Goal: Task Accomplishment & Management: Complete application form

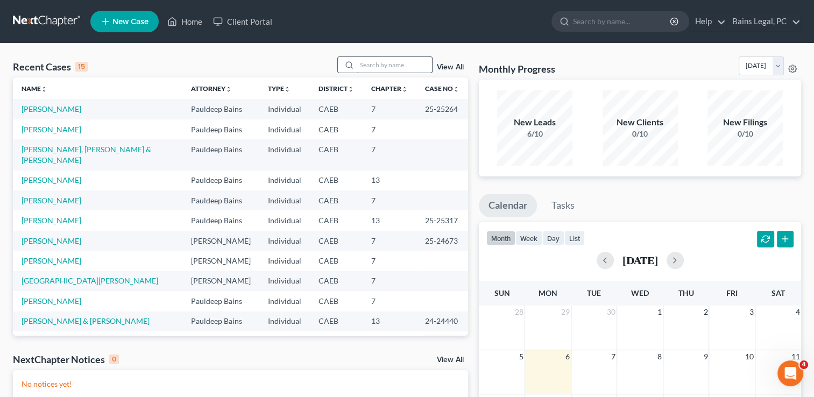
click at [422, 59] on input "search" at bounding box center [394, 65] width 75 height 16
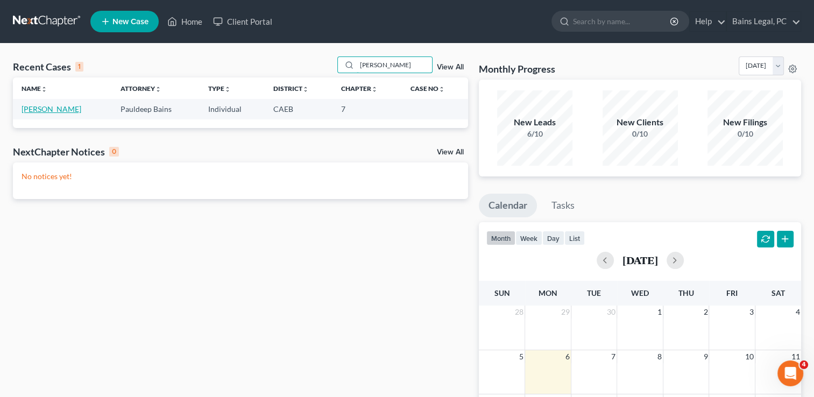
type input "[PERSON_NAME]"
click at [76, 113] on link "[PERSON_NAME]" at bounding box center [52, 108] width 60 height 9
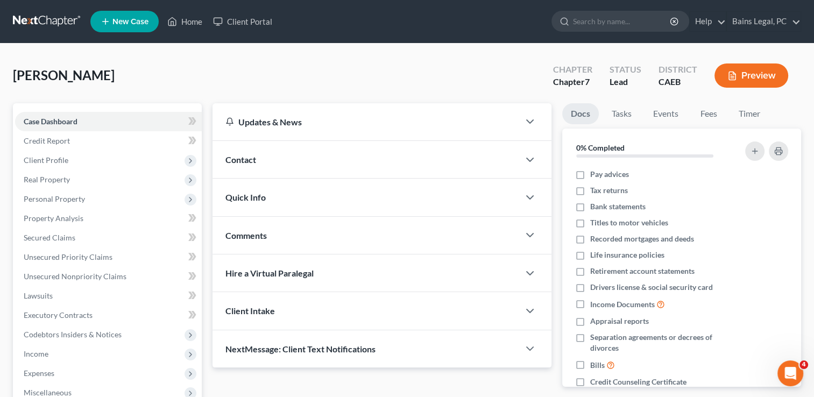
click at [229, 82] on div "[PERSON_NAME] Upgraded Chapter Chapter 7 Status Lead District CAEB Preview" at bounding box center [407, 79] width 788 height 47
click at [80, 159] on span "Client Profile" at bounding box center [108, 160] width 187 height 19
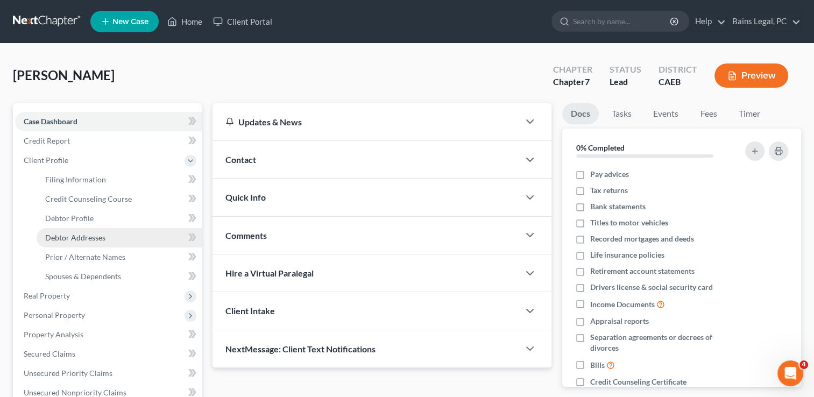
click at [75, 235] on span "Debtor Addresses" at bounding box center [75, 237] width 60 height 9
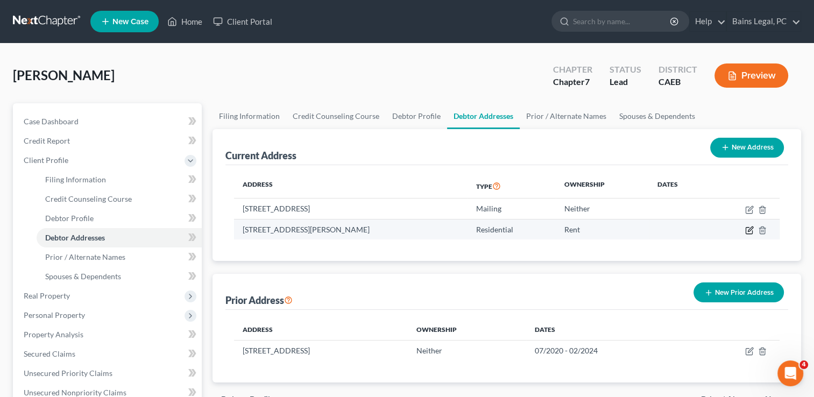
click at [751, 232] on icon "button" at bounding box center [749, 230] width 9 height 9
select select "4"
select select "0"
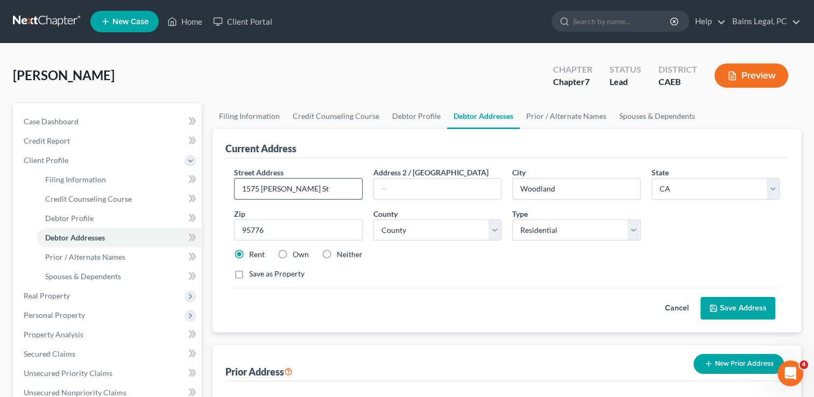
click at [286, 187] on input "1575 [PERSON_NAME] St" at bounding box center [298, 189] width 127 height 20
type input "1575 [PERSON_NAME] St"
click at [759, 299] on button "Save Address" at bounding box center [737, 308] width 75 height 23
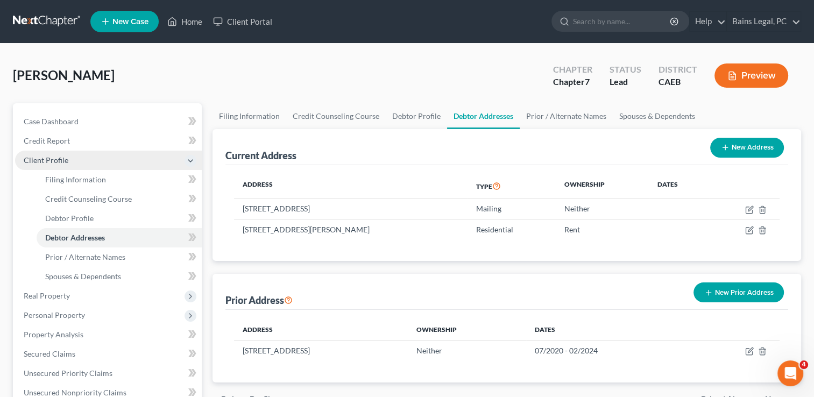
click at [54, 160] on span "Client Profile" at bounding box center [46, 159] width 45 height 9
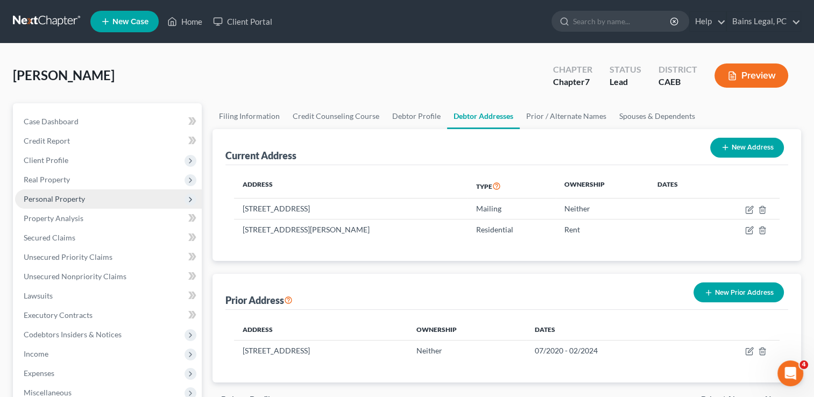
click at [48, 203] on span "Personal Property" at bounding box center [54, 198] width 61 height 9
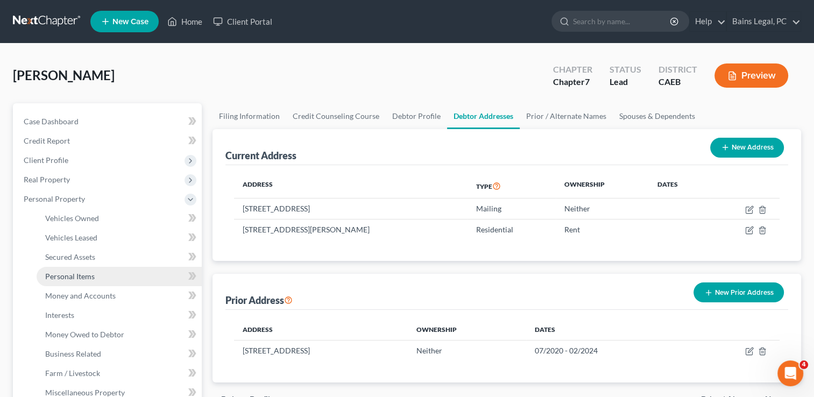
click at [68, 281] on link "Personal Items" at bounding box center [119, 276] width 165 height 19
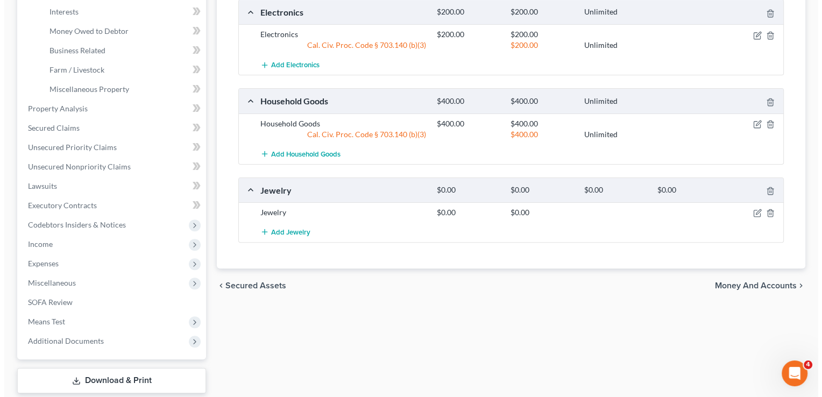
scroll to position [323, 0]
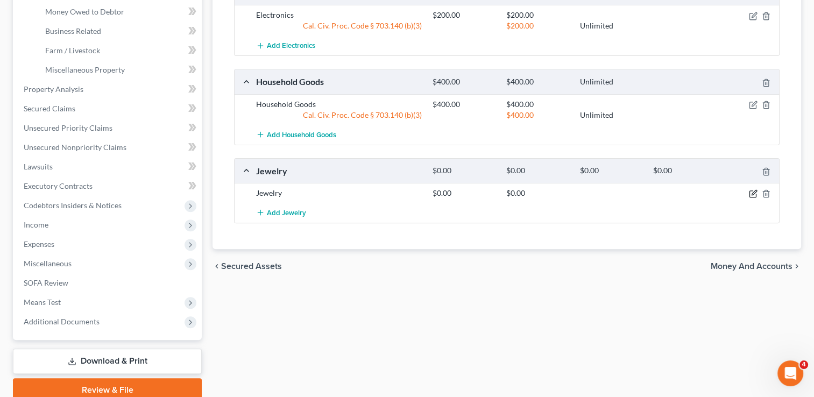
click at [755, 190] on icon "button" at bounding box center [754, 192] width 5 height 5
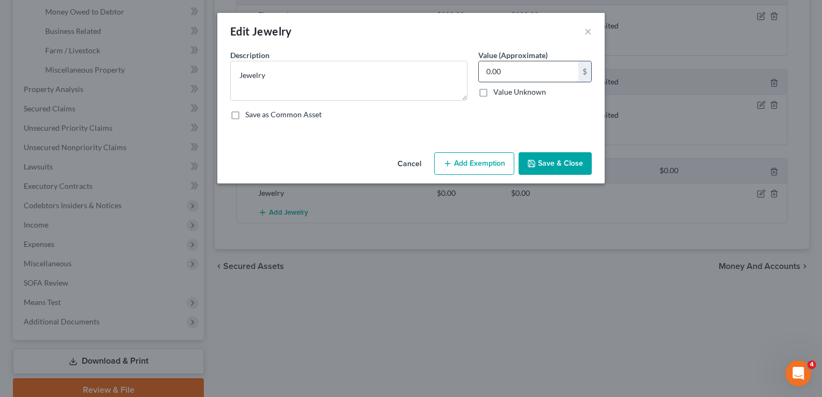
click at [538, 77] on input "0.00" at bounding box center [529, 71] width 100 height 20
type input "2,500"
click at [480, 165] on button "Add Exemption" at bounding box center [474, 163] width 80 height 23
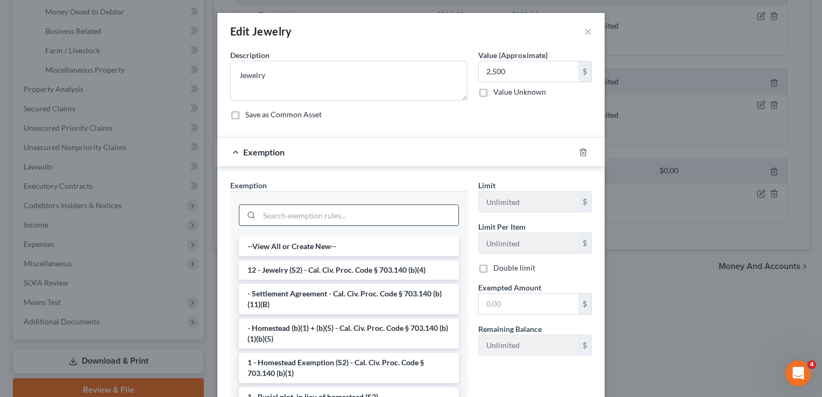
click at [405, 209] on input "search" at bounding box center [358, 215] width 199 height 20
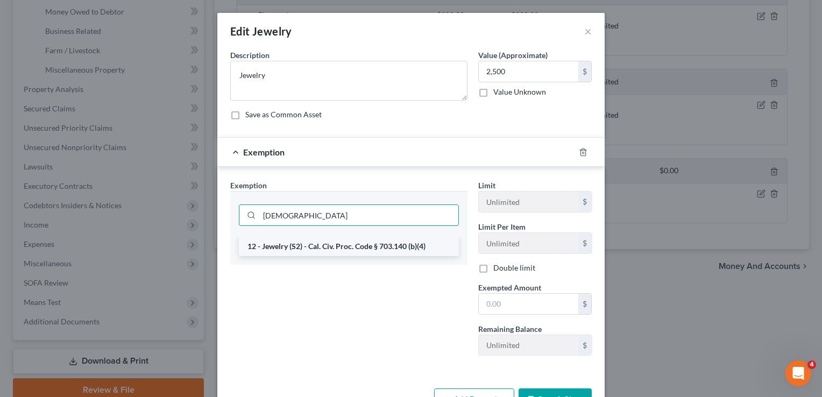
type input "[DEMOGRAPHIC_DATA]"
click at [399, 240] on li "12 - Jewelry (S2) - Cal. Civ. Proc. Code § 703.140 (b)(4)" at bounding box center [349, 246] width 220 height 19
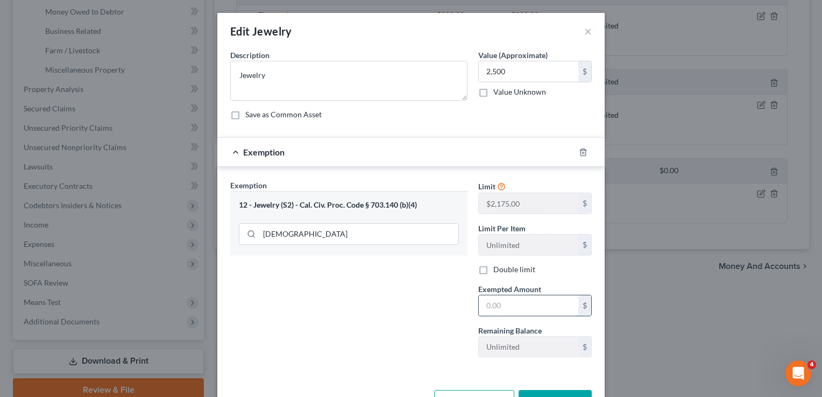
click at [522, 303] on input "text" at bounding box center [529, 305] width 100 height 20
type input "2,175"
click at [387, 302] on div "Exemption Set must be selected for CA. Exemption * 12 - Jewelry (S2) - Cal. Civ…" at bounding box center [349, 273] width 248 height 186
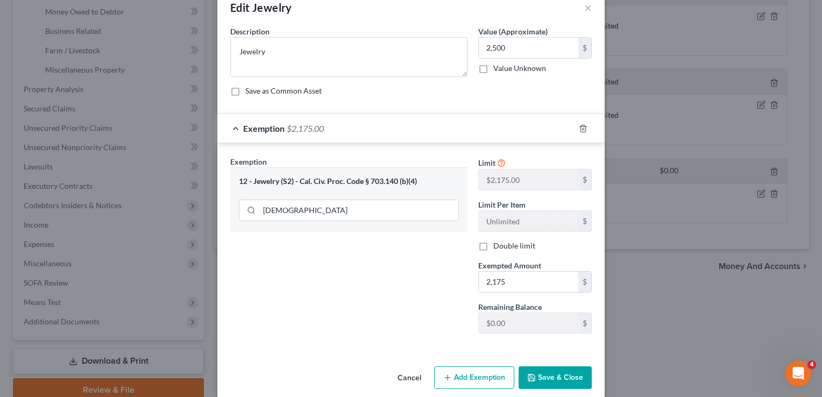
scroll to position [36, 0]
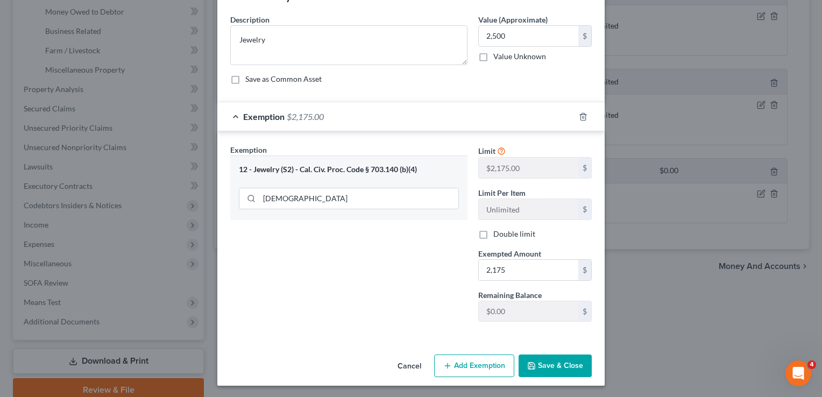
click at [464, 360] on button "Add Exemption" at bounding box center [474, 366] width 80 height 23
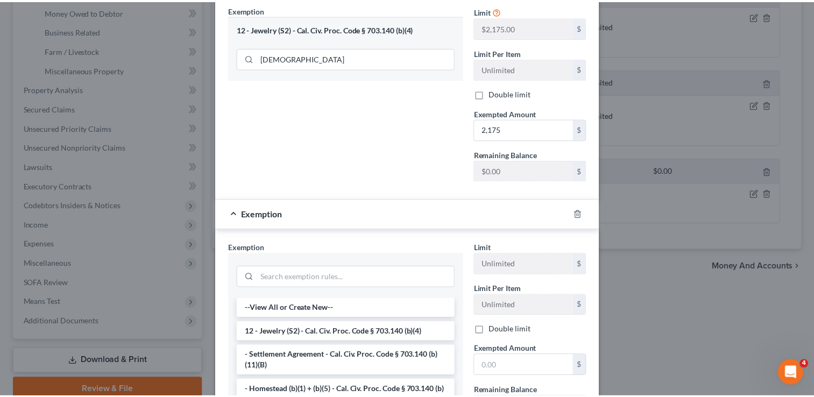
scroll to position [251, 0]
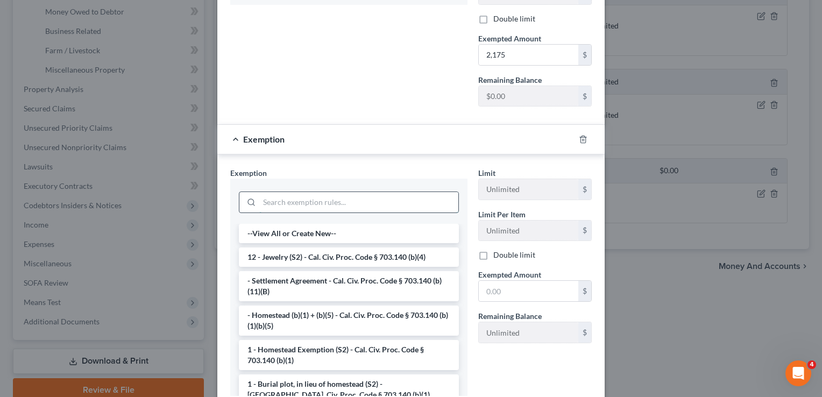
click at [329, 205] on input "search" at bounding box center [358, 202] width 199 height 20
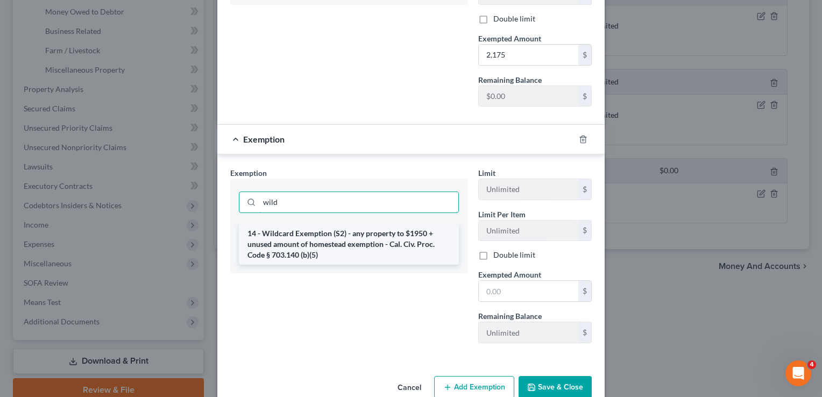
type input "wild"
click at [344, 245] on li "14 - Wildcard Exemption (S2) - any property to $1950 + unused amount of homeste…" at bounding box center [349, 244] width 220 height 41
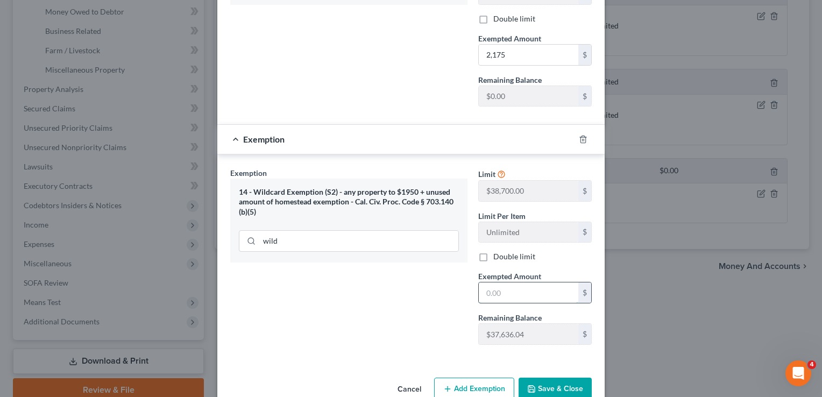
click at [501, 289] on input "text" at bounding box center [529, 292] width 100 height 20
type input "325."
click at [551, 391] on button "Save & Close" at bounding box center [555, 389] width 73 height 23
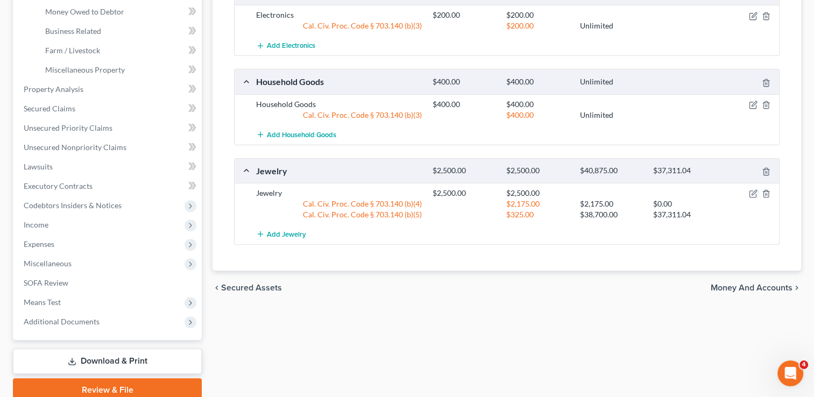
click at [345, 352] on div "Vehicles Owned Vehicles Leased Secured Assets Personal Items Money and Accounts…" at bounding box center [506, 91] width 599 height 621
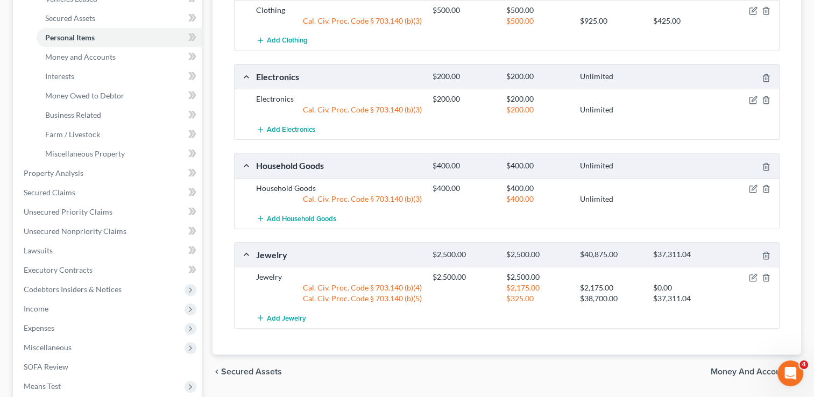
scroll to position [237, 0]
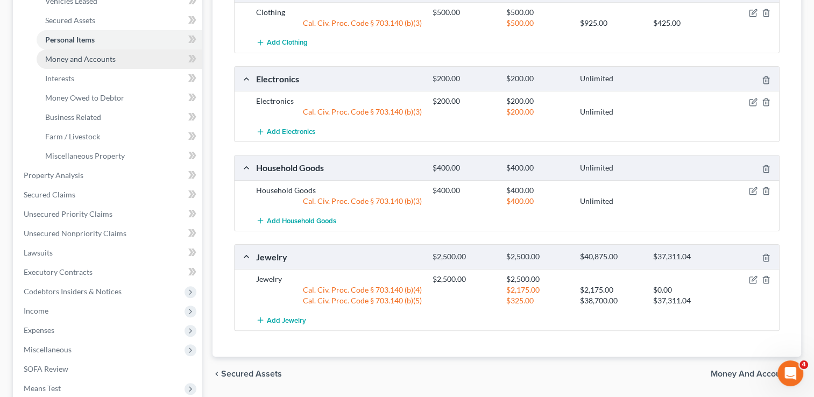
click at [97, 54] on span "Money and Accounts" at bounding box center [80, 58] width 70 height 9
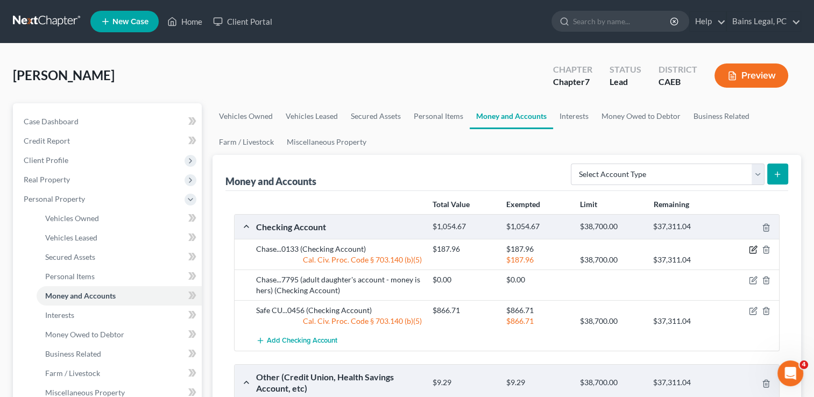
click at [753, 251] on icon "button" at bounding box center [753, 249] width 9 height 9
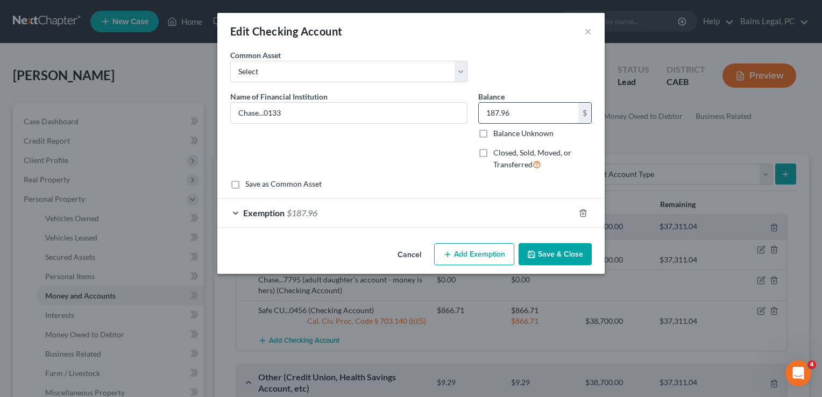
click at [530, 106] on input "187.96" at bounding box center [529, 113] width 100 height 20
type input "238.81"
click at [505, 217] on div "Exemption $187.96" at bounding box center [395, 213] width 357 height 29
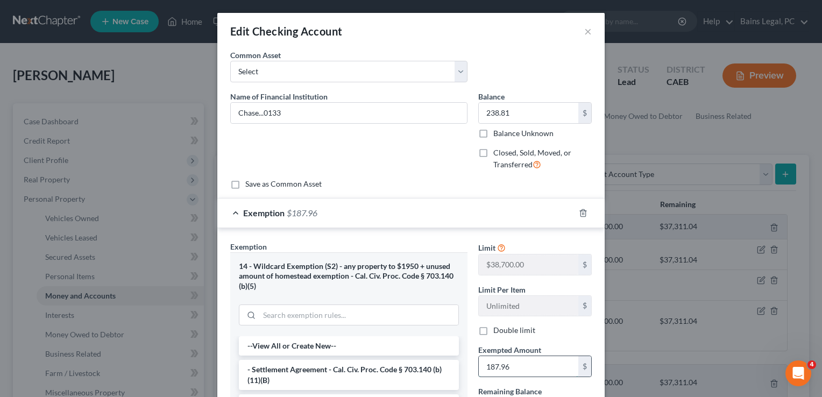
click at [525, 367] on input "187.96" at bounding box center [529, 366] width 100 height 20
type input "231.81"
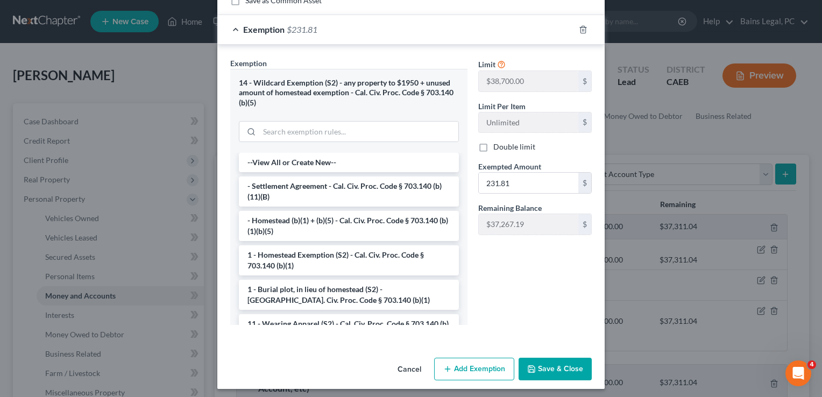
scroll to position [187, 0]
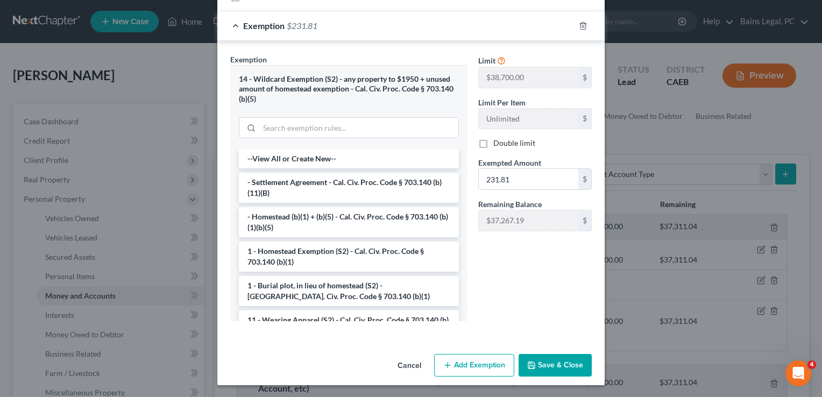
click at [557, 365] on button "Save & Close" at bounding box center [555, 365] width 73 height 23
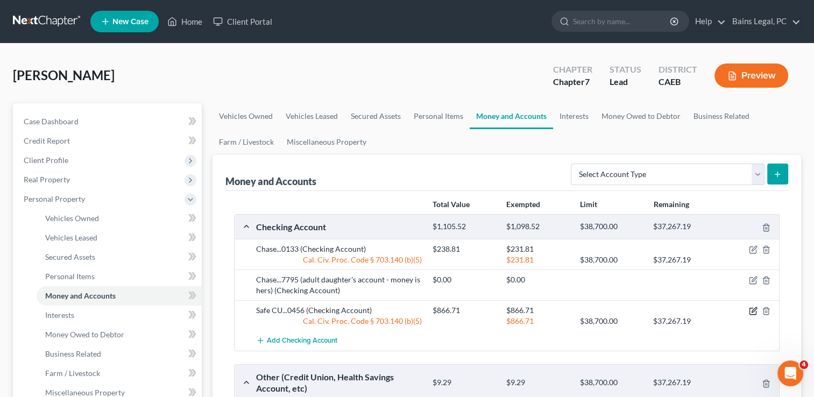
click at [753, 310] on icon "button" at bounding box center [753, 311] width 9 height 9
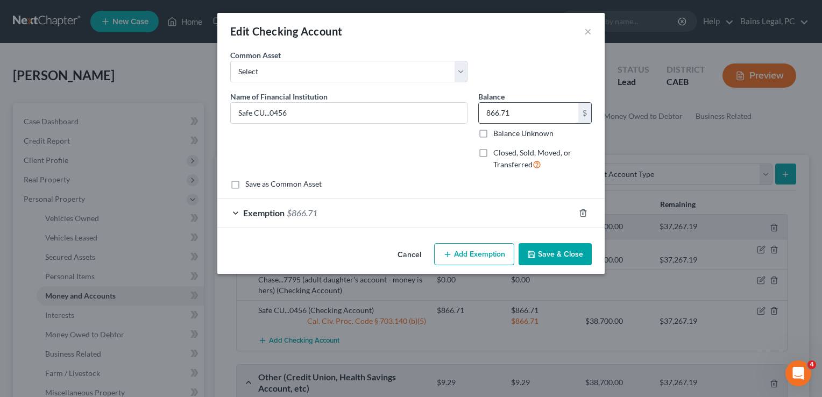
click at [526, 111] on input "866.71" at bounding box center [529, 113] width 100 height 20
type input "3.42"
click at [495, 217] on div "Exemption $866.71" at bounding box center [395, 213] width 357 height 29
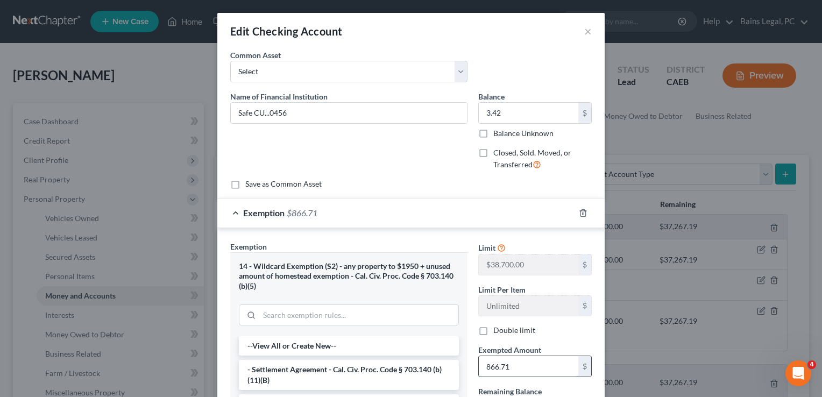
click at [511, 374] on input "866.71" at bounding box center [529, 366] width 100 height 20
type input "3.42"
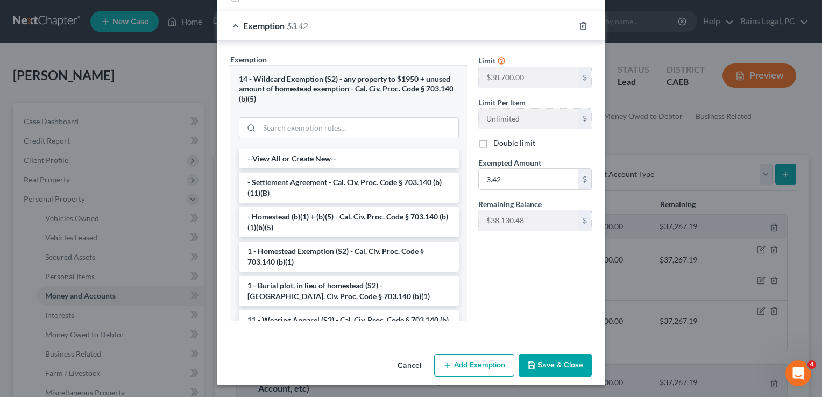
click at [543, 367] on button "Save & Close" at bounding box center [555, 365] width 73 height 23
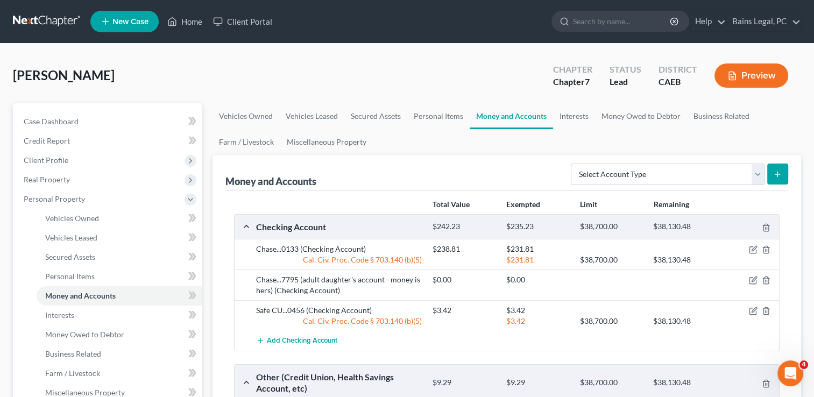
click at [488, 65] on div "[PERSON_NAME] Upgraded Chapter Chapter 7 Status Lead District CAEB Preview" at bounding box center [407, 79] width 788 height 47
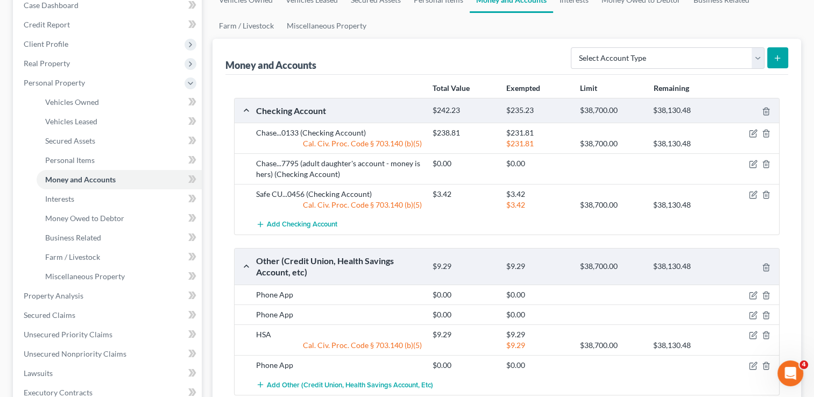
scroll to position [172, 0]
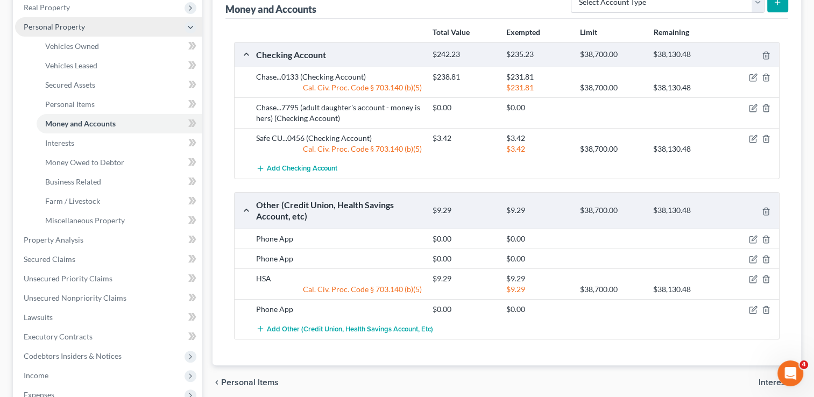
click at [60, 27] on span "Personal Property" at bounding box center [54, 26] width 61 height 9
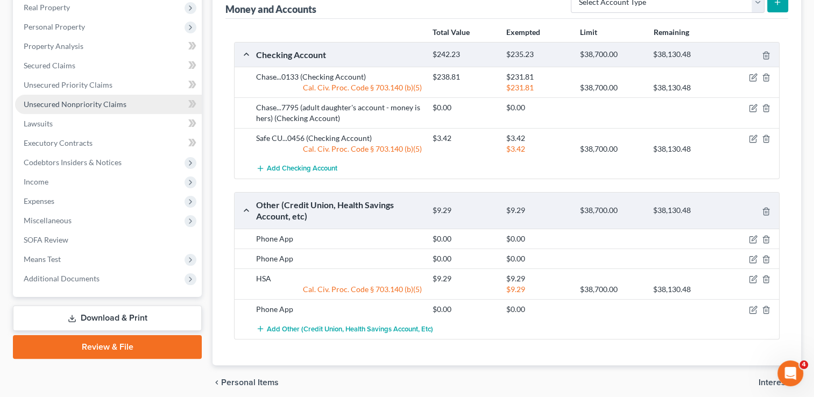
click at [62, 97] on link "Unsecured Nonpriority Claims" at bounding box center [108, 104] width 187 height 19
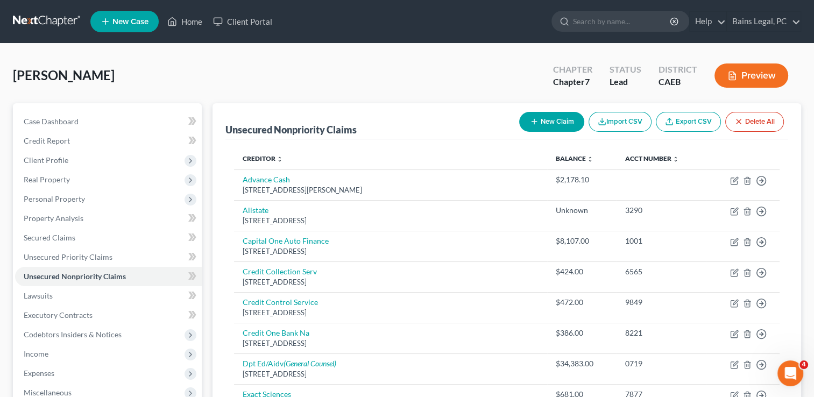
click at [350, 68] on div "[PERSON_NAME] Upgraded Chapter Chapter 7 Status Lead District CAEB Preview" at bounding box center [407, 79] width 788 height 47
click at [324, 92] on div "[PERSON_NAME] Upgraded Chapter Chapter 7 Status Lead District CAEB Preview" at bounding box center [407, 79] width 788 height 47
click at [46, 230] on link "Secured Claims" at bounding box center [108, 237] width 187 height 19
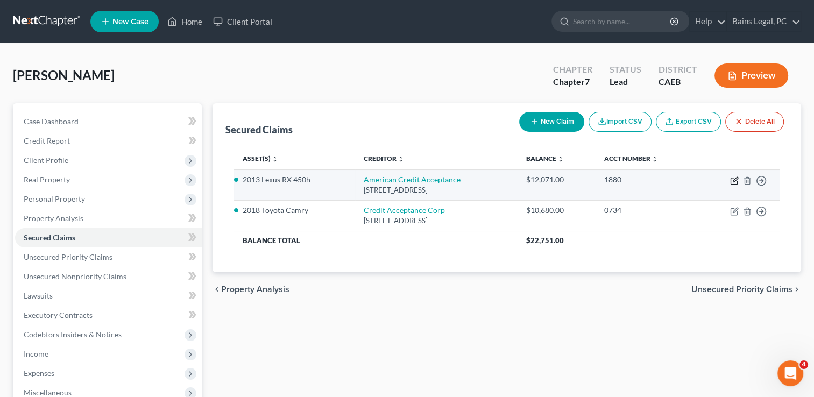
click at [732, 181] on icon "button" at bounding box center [734, 180] width 9 height 9
select select "36"
select select "0"
select select "2"
select select "0"
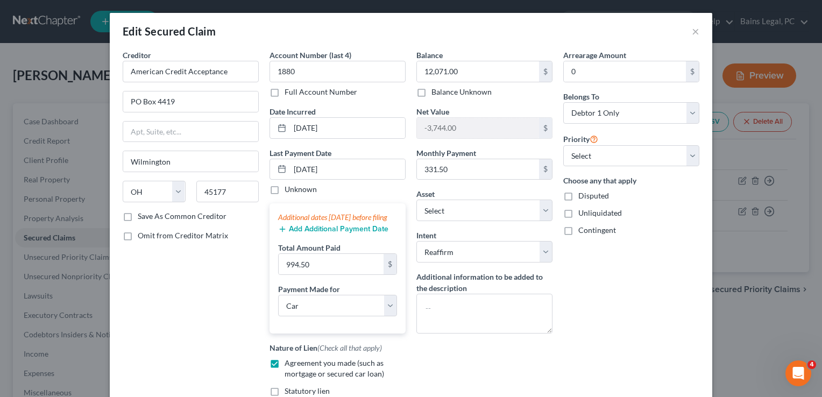
click at [608, 317] on div "Arrearage Amount 0 $ Belongs To * Select Debtor 1 Only Debtor 2 Only Debtor 1 A…" at bounding box center [631, 244] width 147 height 390
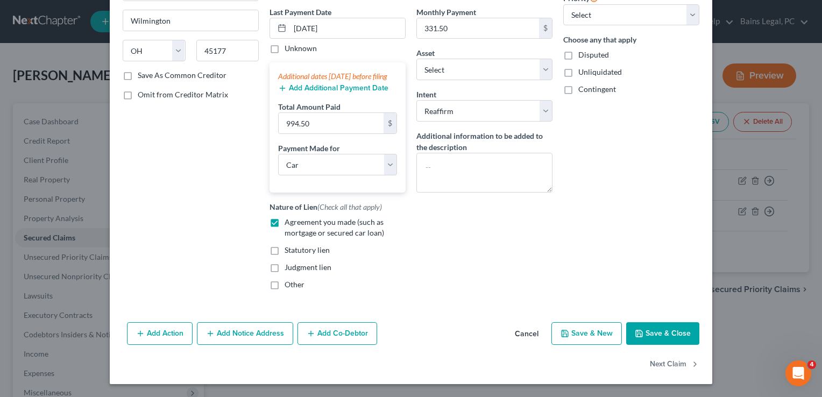
scroll to position [151, 0]
click at [155, 334] on button "Add Action" at bounding box center [160, 333] width 66 height 23
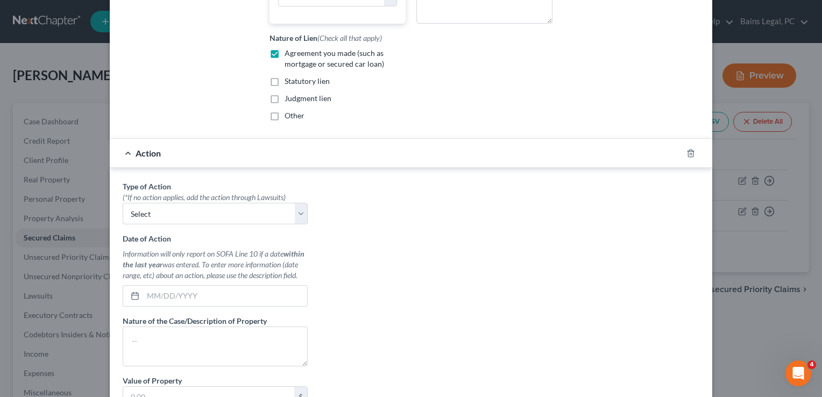
scroll to position [366, 0]
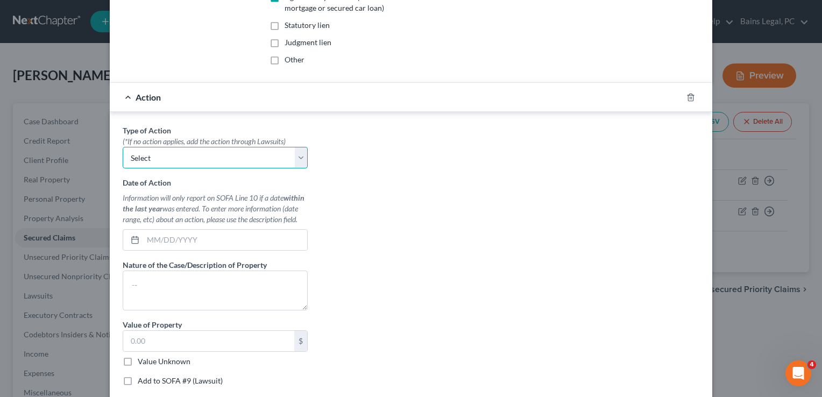
click at [161, 160] on select "Select Repossession Garnishment Foreclosure Personal Injury Attached, Seized, O…" at bounding box center [215, 158] width 185 height 22
select select "0"
click at [123, 156] on select "Select Repossession Garnishment Foreclosure Personal Injury Attached, Seized, O…" at bounding box center [215, 158] width 185 height 22
click at [192, 250] on input "text" at bounding box center [225, 240] width 164 height 20
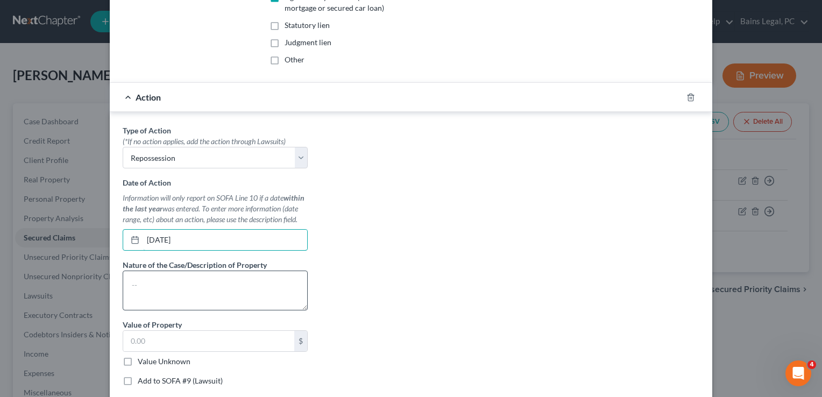
type input "[DATE]"
click at [214, 302] on textarea at bounding box center [215, 291] width 185 height 40
type textarea "Repossession"
click at [412, 269] on div "Type of Action * (*If no action applies, add the action through Lawsuits) Selec…" at bounding box center [410, 260] width 587 height 270
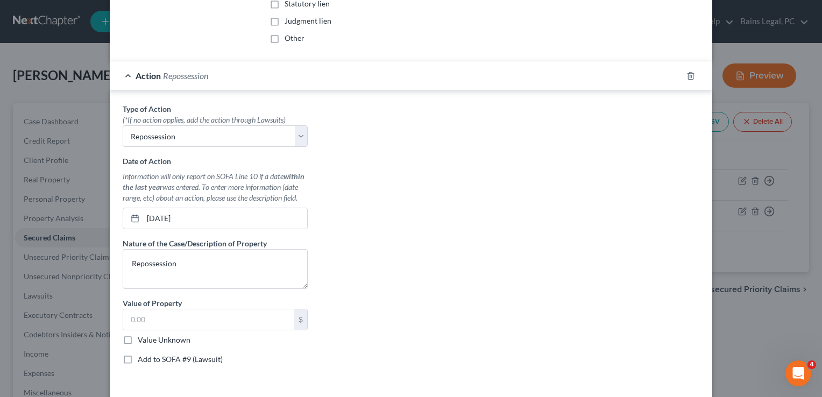
scroll to position [470, 0]
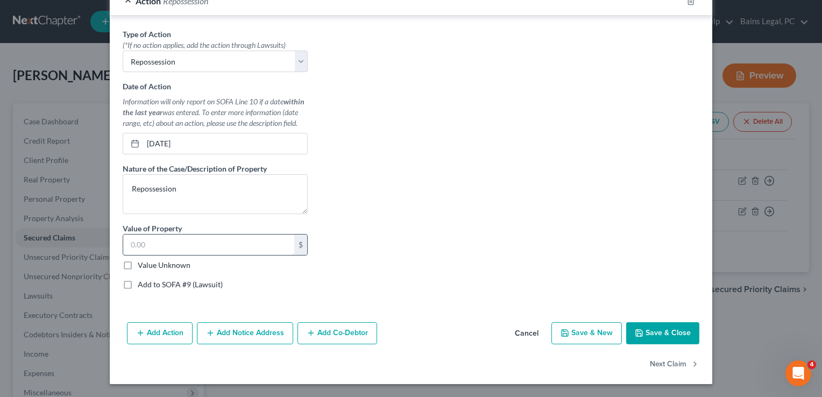
click at [218, 246] on input "text" at bounding box center [208, 245] width 171 height 20
type input "7,000"
click at [428, 210] on div "Type of Action * (*If no action applies, add the action through Lawsuits) Selec…" at bounding box center [410, 164] width 587 height 270
click at [234, 193] on textarea "Repossession" at bounding box center [215, 194] width 185 height 40
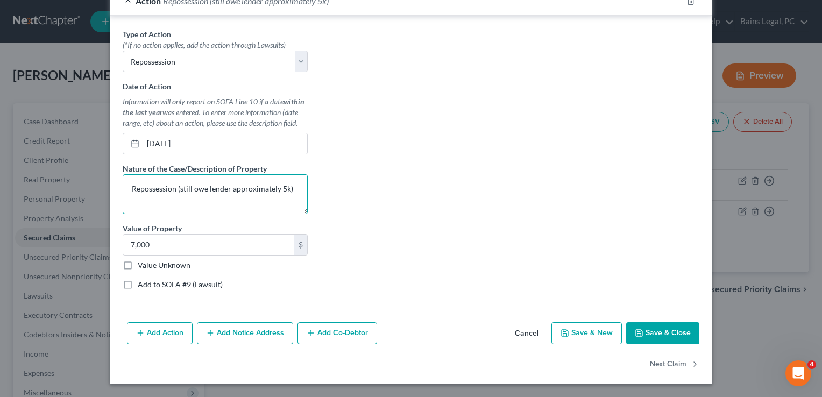
click at [288, 199] on textarea "Repossession (still owe lender approximately 5k)" at bounding box center [215, 194] width 185 height 40
type textarea "Repossession (still owe lender approximately 5k)"
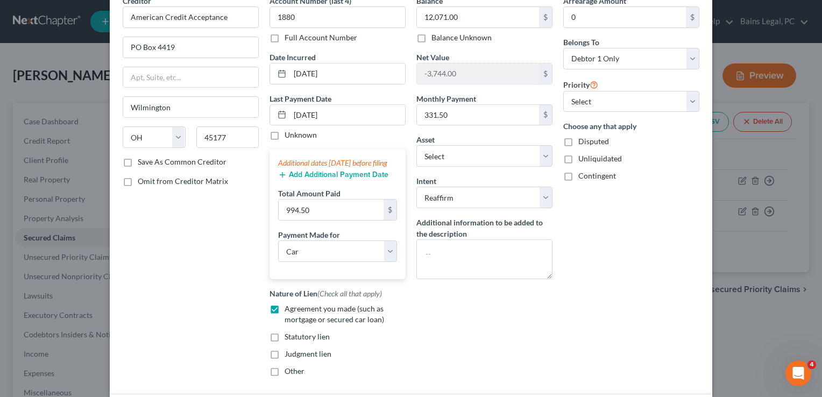
scroll to position [45, 0]
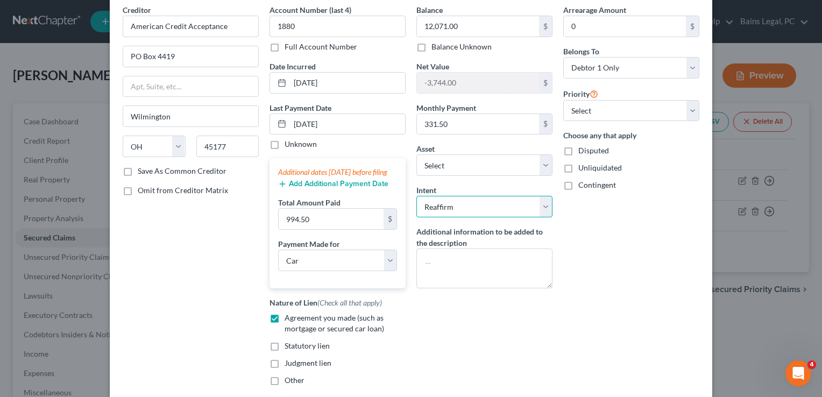
click at [466, 204] on select "Select Surrender Redeem Reaffirm Avoid Other" at bounding box center [484, 207] width 136 height 22
select select "0"
click at [416, 196] on select "Select Surrender Redeem Reaffirm Avoid Other" at bounding box center [484, 207] width 136 height 22
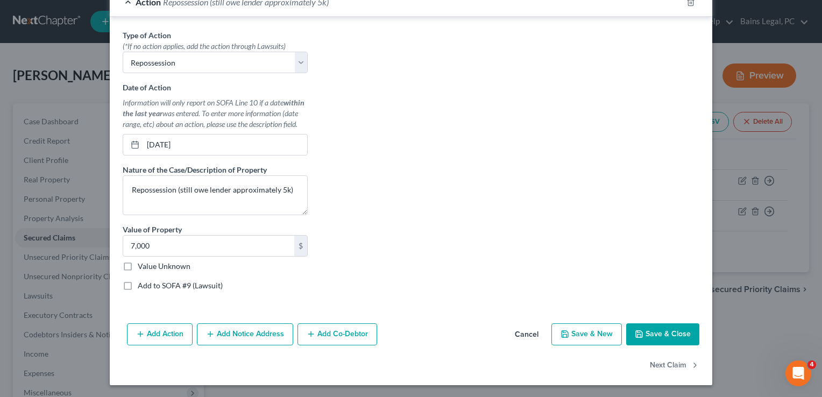
scroll to position [470, 0]
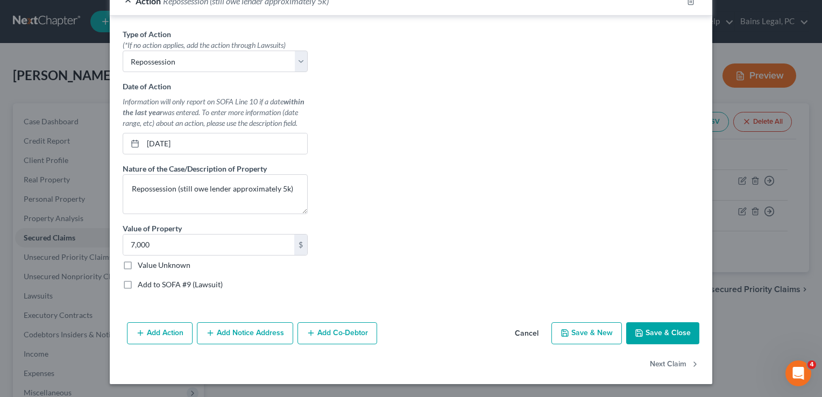
click at [648, 336] on button "Save & Close" at bounding box center [662, 333] width 73 height 23
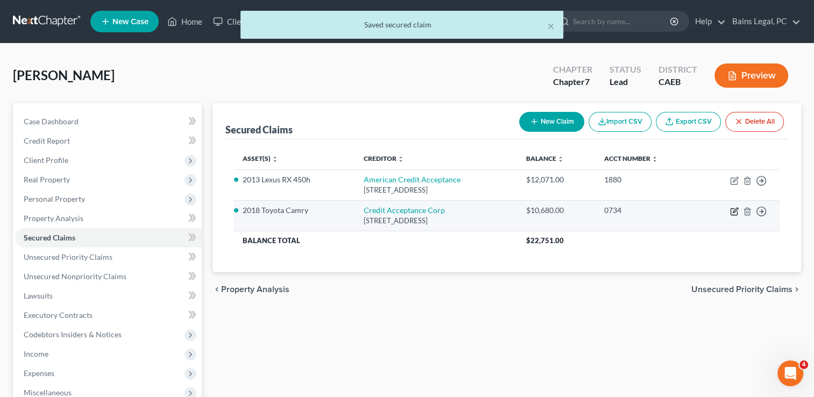
click at [734, 212] on icon "button" at bounding box center [734, 211] width 9 height 9
select select "23"
select select "0"
select select "2"
select select "0"
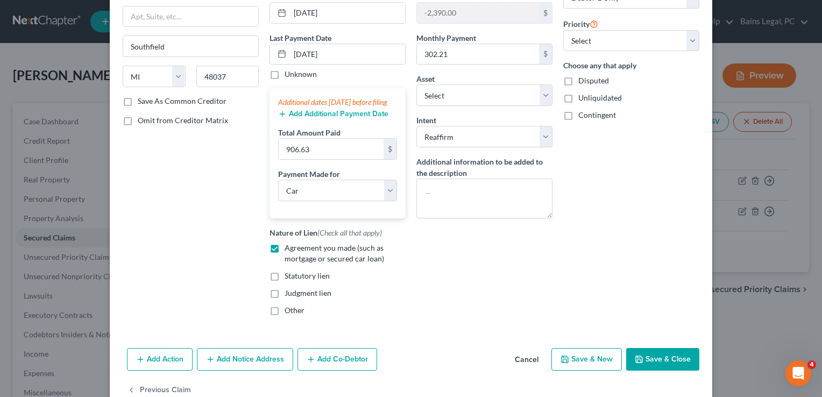
scroll to position [151, 0]
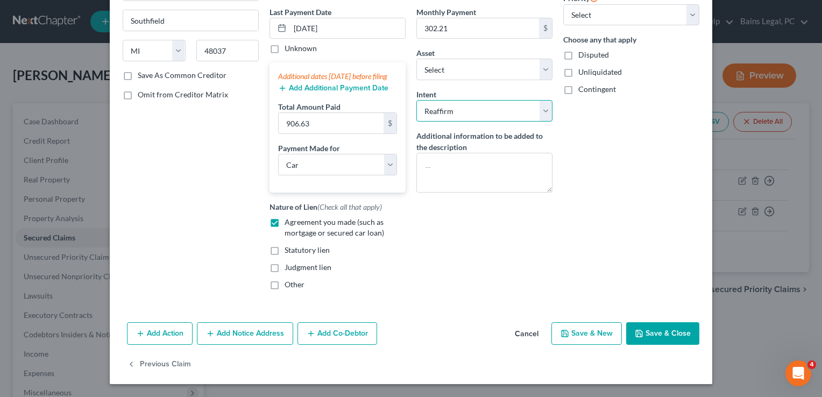
click at [478, 104] on select "Select Surrender Redeem Reaffirm Avoid Other" at bounding box center [484, 111] width 136 height 22
select select "0"
click at [416, 100] on select "Select Surrender Redeem Reaffirm Avoid Other" at bounding box center [484, 111] width 136 height 22
click at [163, 333] on button "Add Action" at bounding box center [160, 333] width 66 height 23
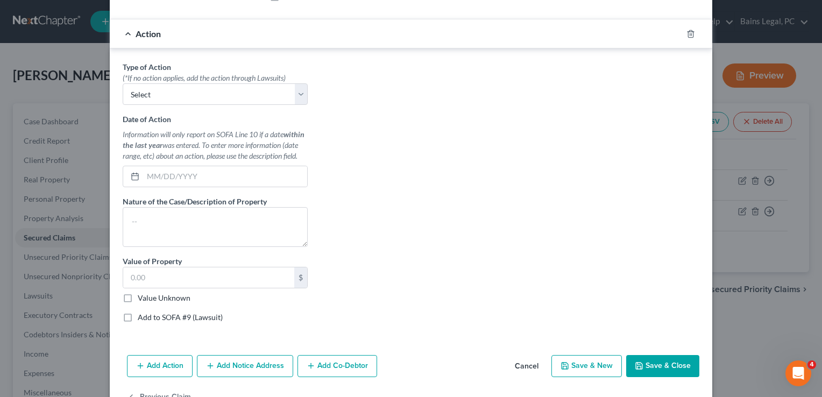
scroll to position [430, 0]
click at [147, 104] on select "Select Repossession Garnishment Foreclosure Personal Injury Attached, Seized, O…" at bounding box center [215, 93] width 185 height 22
select select "0"
click at [123, 91] on select "Select Repossession Garnishment Foreclosure Personal Injury Attached, Seized, O…" at bounding box center [215, 93] width 185 height 22
click at [171, 186] on input "text" at bounding box center [225, 175] width 164 height 20
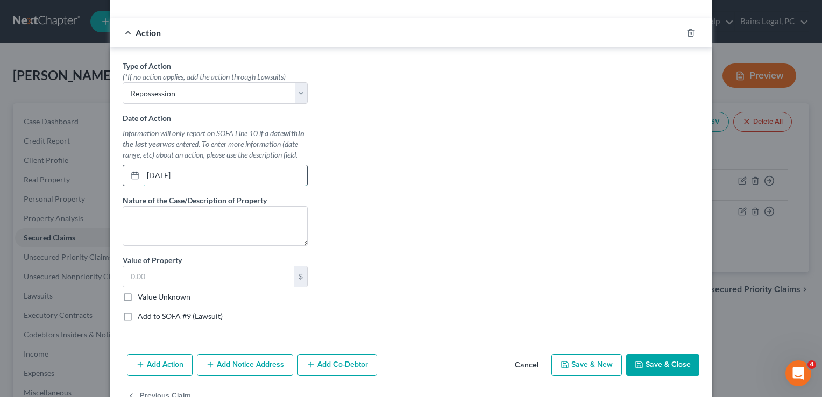
type input "[DATE]"
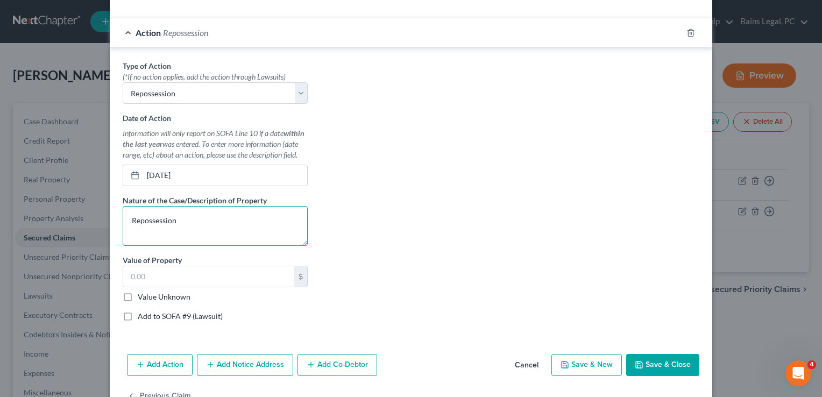
type textarea "Repossession"
click at [554, 179] on div "Type of Action * (*If no action applies, add the action through Lawsuits) Selec…" at bounding box center [410, 195] width 587 height 270
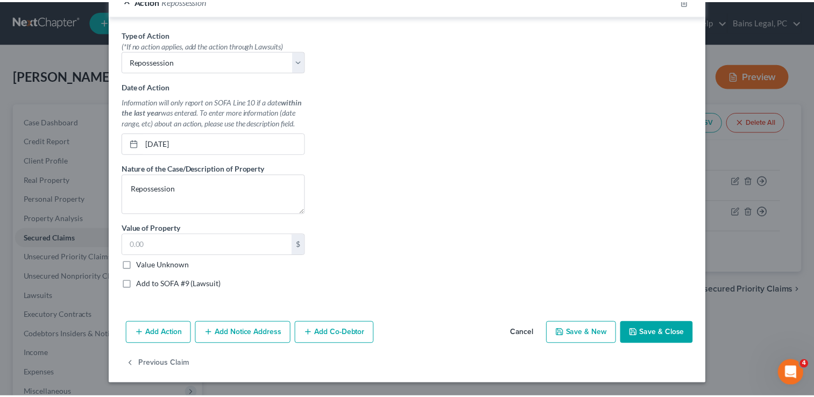
scroll to position [470, 0]
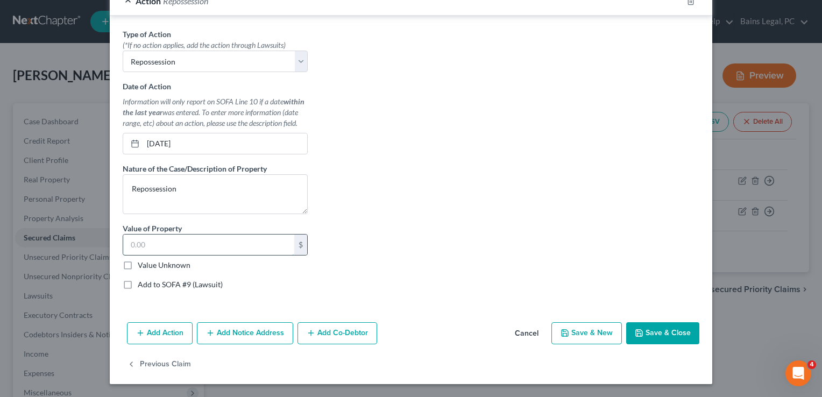
click at [214, 241] on input "text" at bounding box center [208, 245] width 171 height 20
type input "6,000"
click at [653, 324] on button "Save & Close" at bounding box center [662, 333] width 73 height 23
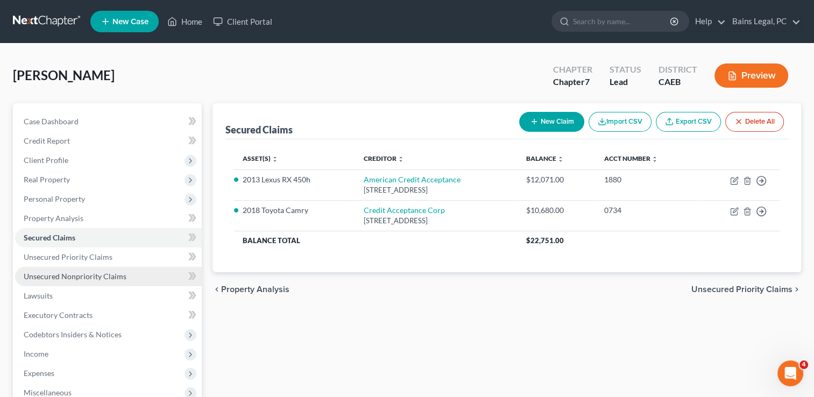
click at [100, 270] on link "Unsecured Nonpriority Claims" at bounding box center [108, 276] width 187 height 19
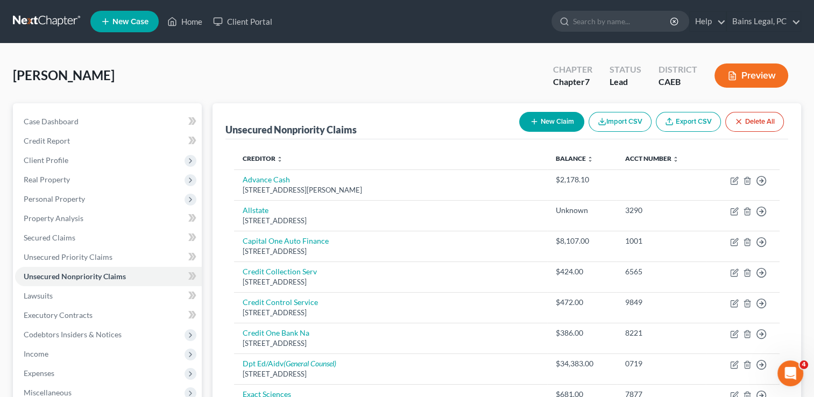
click at [370, 67] on div "[PERSON_NAME] Upgraded Chapter Chapter 7 Status Lead District CAEB Preview" at bounding box center [407, 79] width 788 height 47
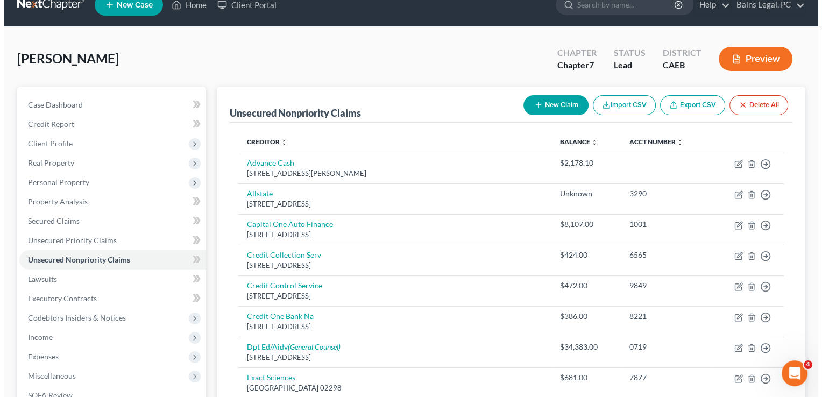
scroll to position [22, 0]
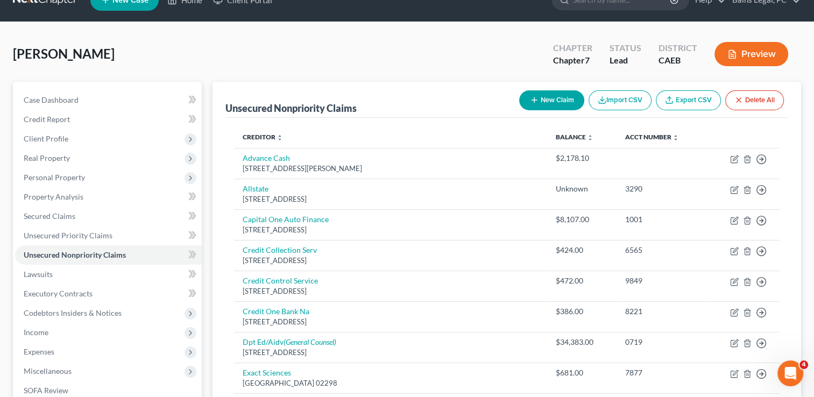
click at [546, 97] on button "New Claim" at bounding box center [551, 100] width 65 height 20
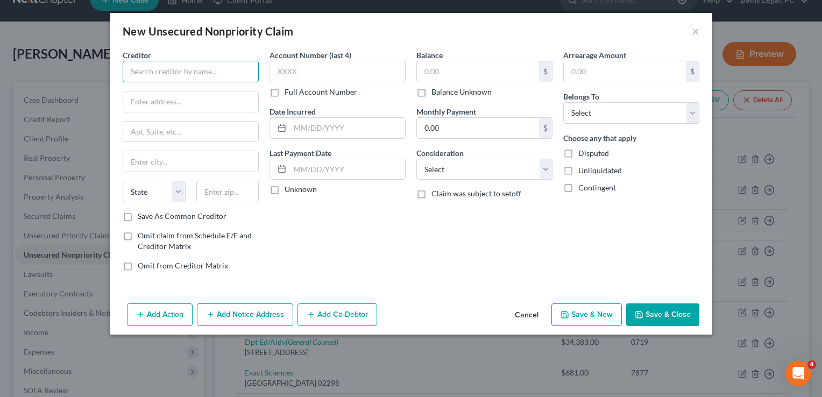
click at [171, 71] on input "text" at bounding box center [191, 72] width 136 height 22
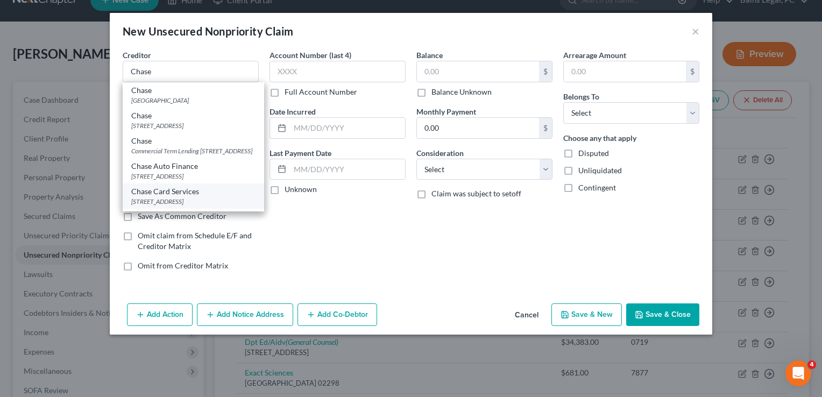
click at [174, 197] on div "Chase Card Services" at bounding box center [193, 191] width 124 height 11
type input "Chase Card Services"
type input "PO Box 6294"
type input "[PERSON_NAME] Stream"
select select "14"
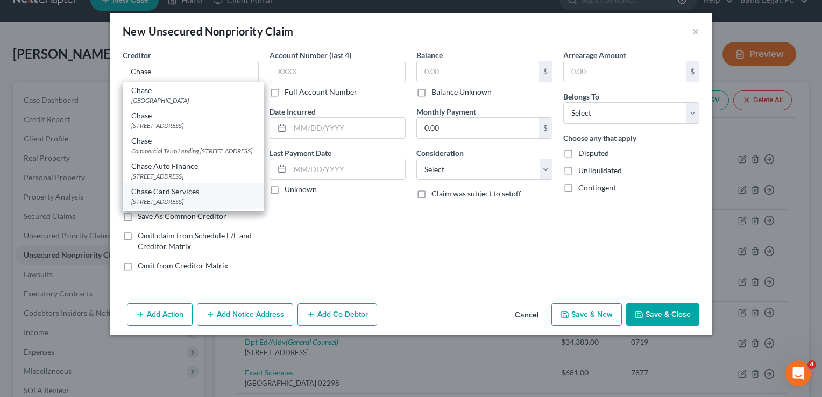
type input "60197"
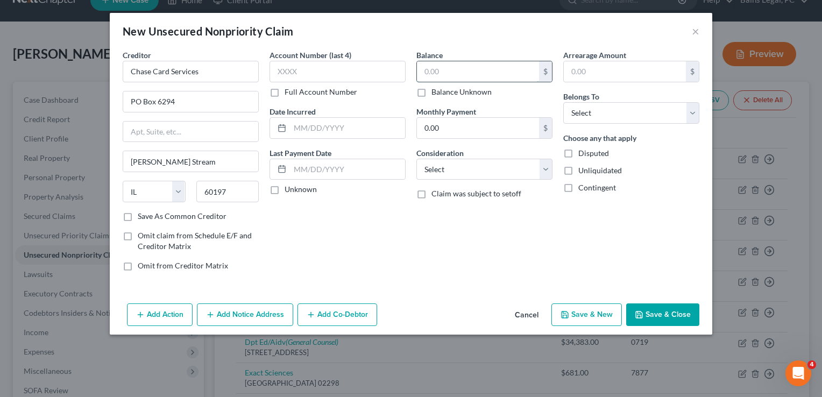
click at [481, 72] on input "text" at bounding box center [478, 71] width 122 height 20
type input "2,100"
click at [652, 117] on select "Select Debtor 1 Only Debtor 2 Only Debtor 1 And Debtor 2 Only At Least One Of T…" at bounding box center [631, 113] width 136 height 22
select select "0"
click at [563, 102] on select "Select Debtor 1 Only Debtor 2 Only Debtor 1 And Debtor 2 Only At Least One Of T…" at bounding box center [631, 113] width 136 height 22
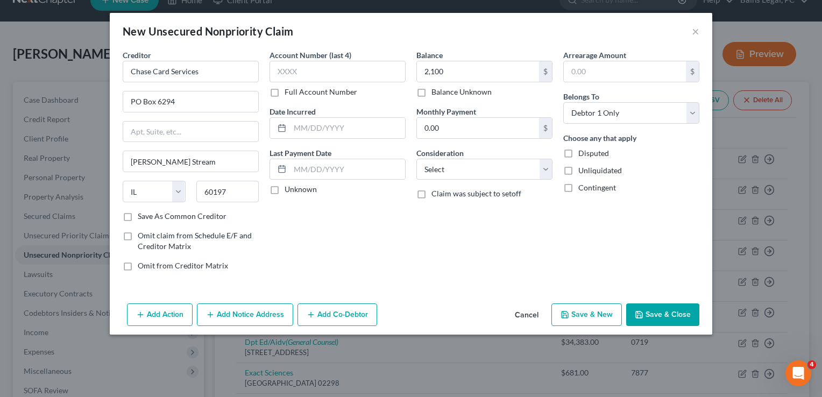
click at [269, 316] on button "Add Notice Address" at bounding box center [245, 314] width 96 height 23
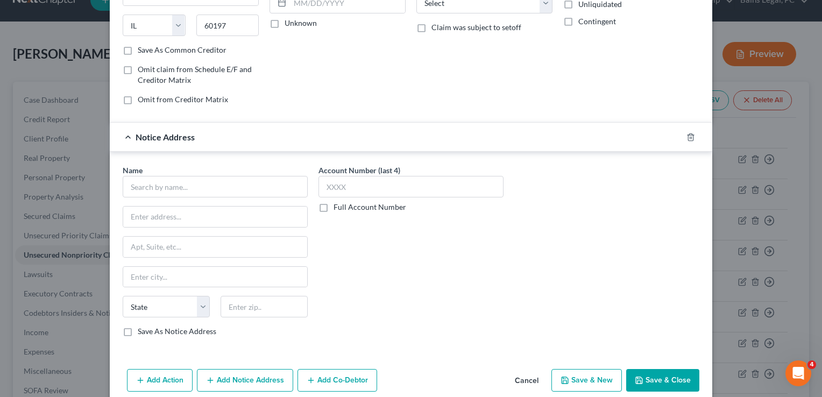
scroll to position [180, 0]
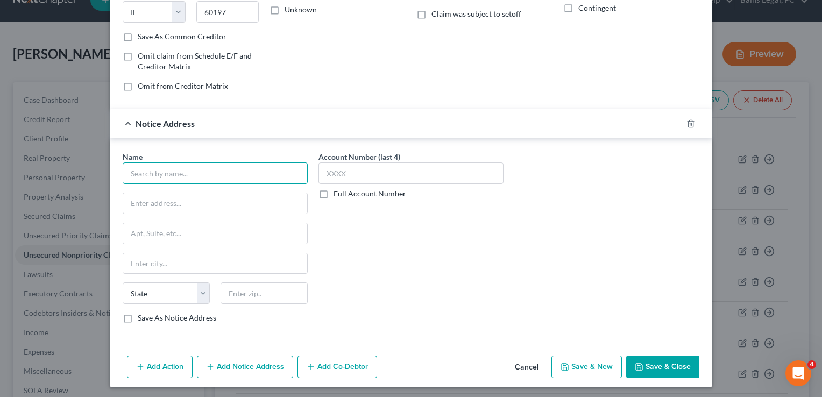
click at [212, 171] on input "text" at bounding box center [215, 173] width 185 height 22
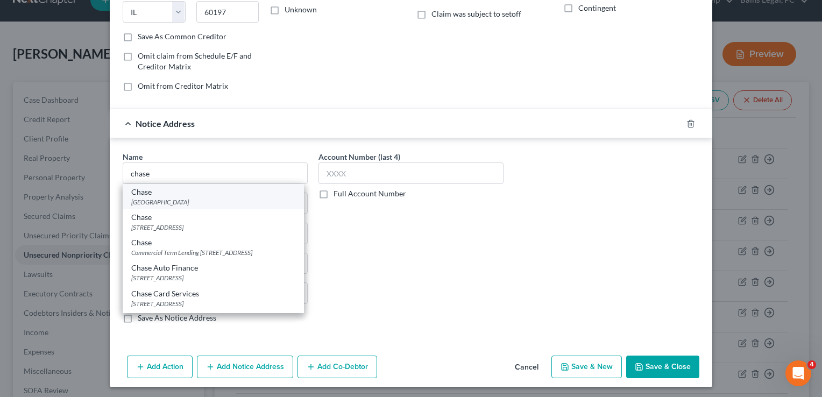
click at [187, 201] on div "[GEOGRAPHIC_DATA]" at bounding box center [213, 201] width 164 height 9
type input "Chase"
type input "PO Box 78420"
type input "Phoenix"
select select "3"
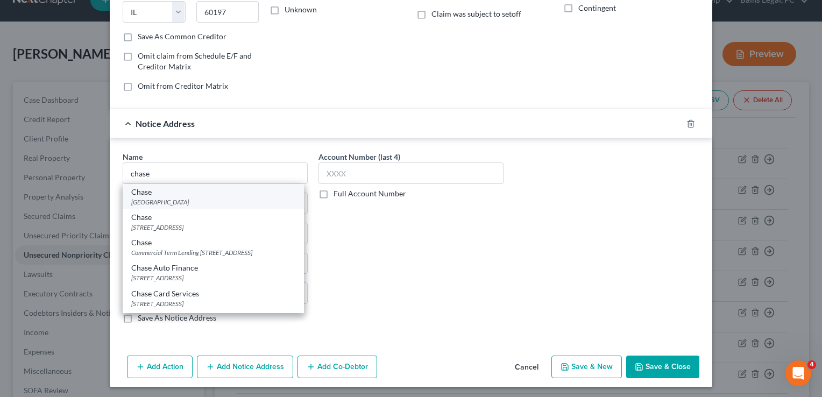
type input "85062"
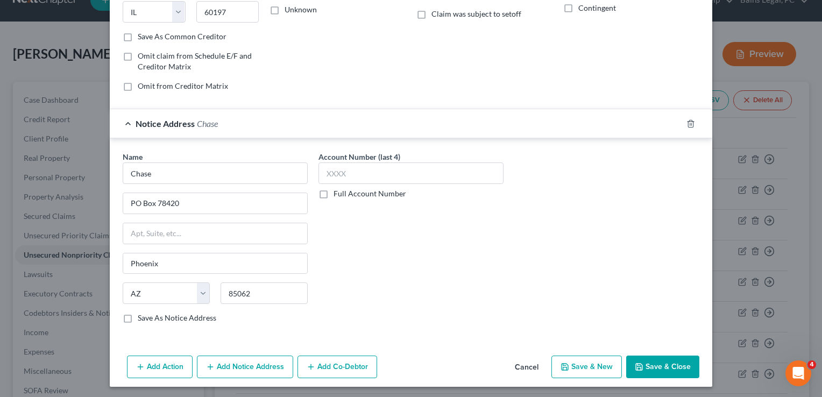
click at [659, 363] on button "Save & Close" at bounding box center [662, 367] width 73 height 23
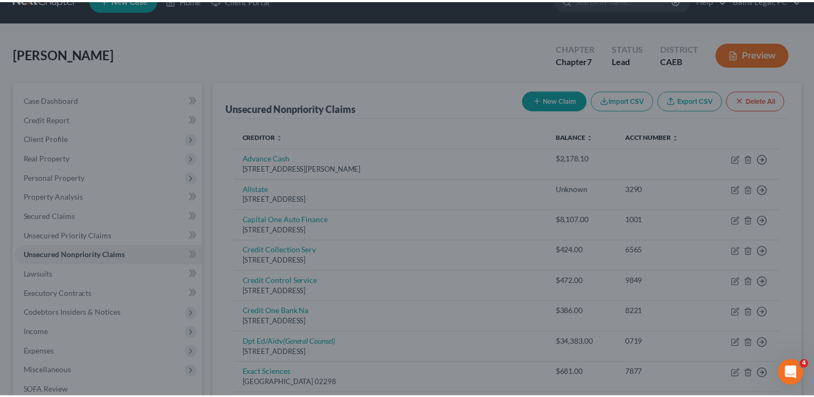
scroll to position [0, 0]
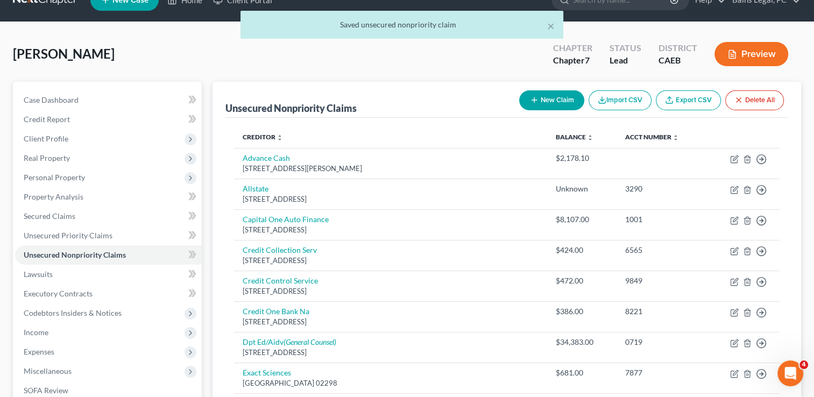
click at [348, 70] on div "[PERSON_NAME] Upgraded Chapter Chapter 7 Status Lead District CAEB Preview" at bounding box center [407, 58] width 788 height 47
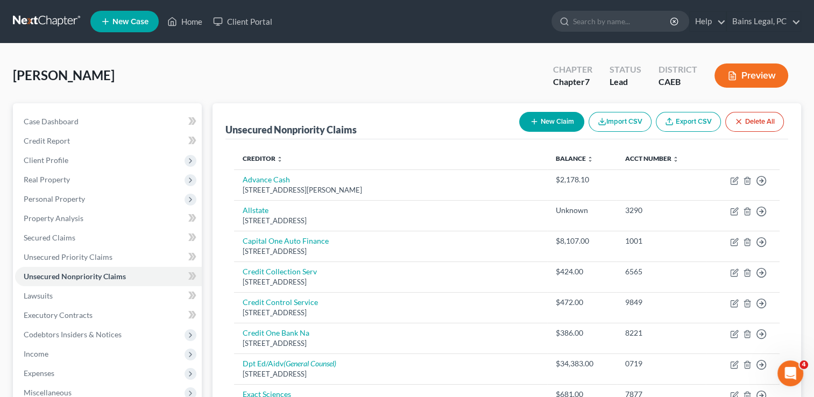
click at [547, 116] on button "New Claim" at bounding box center [551, 122] width 65 height 20
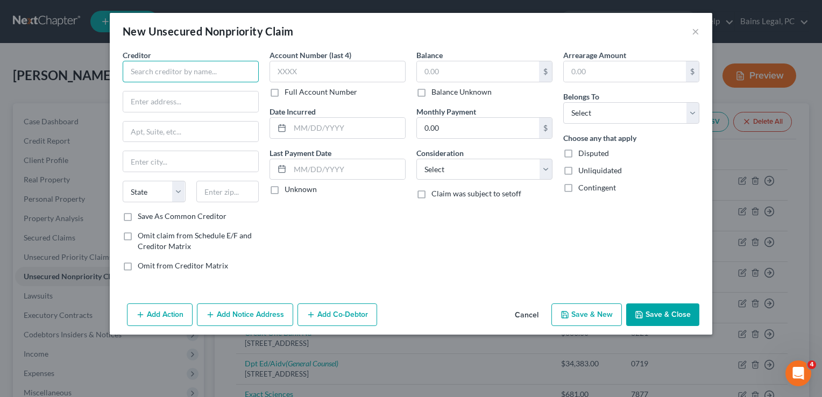
click at [203, 73] on input "text" at bounding box center [191, 72] width 136 height 22
type input "Astound Broadband"
click at [183, 104] on input "text" at bounding box center [190, 101] width 135 height 20
type input "[STREET_ADDRESS]"
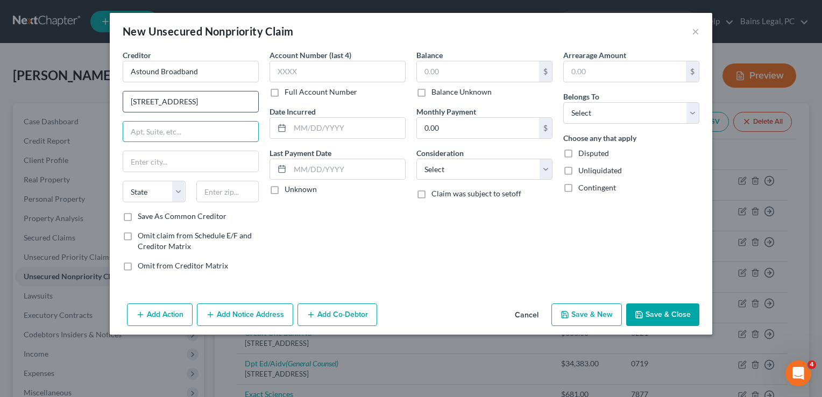
type input "S"
type input "Number 501"
type input "Rocklin"
select select "4"
type input "95765"
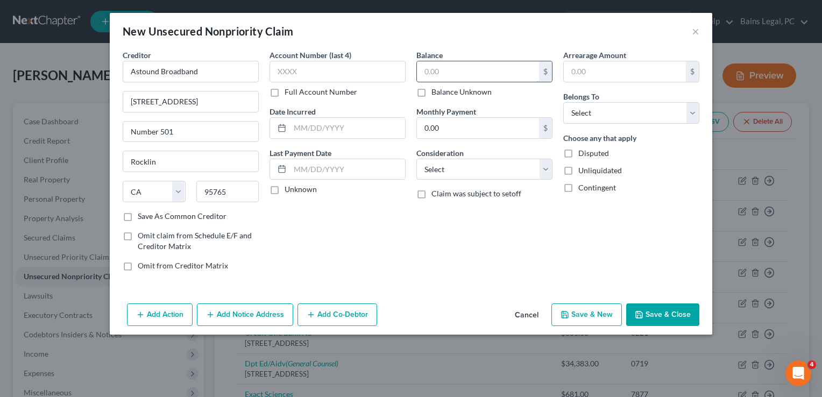
click at [478, 62] on input "text" at bounding box center [478, 71] width 122 height 20
type input "150"
click at [612, 108] on select "Select Debtor 1 Only Debtor 2 Only Debtor 1 And Debtor 2 Only At Least One Of T…" at bounding box center [631, 113] width 136 height 22
select select "0"
click at [563, 102] on select "Select Debtor 1 Only Debtor 2 Only Debtor 1 And Debtor 2 Only At Least One Of T…" at bounding box center [631, 113] width 136 height 22
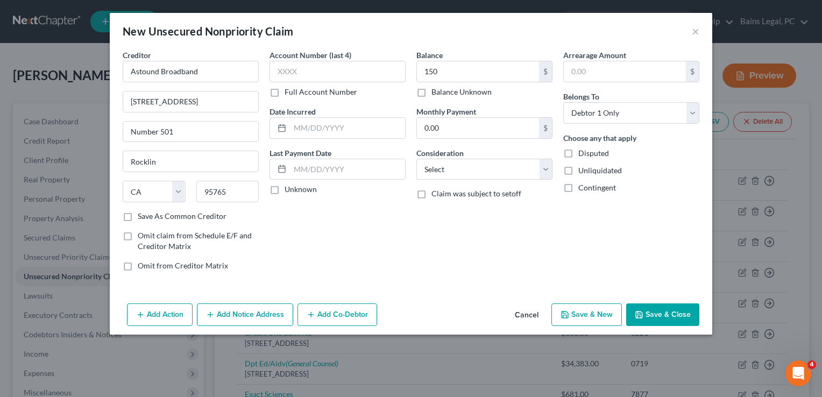
click at [663, 307] on button "Save & Close" at bounding box center [662, 314] width 73 height 23
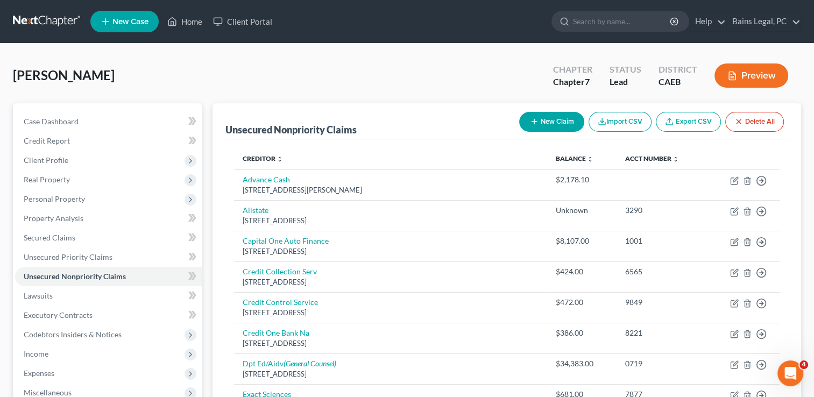
click at [553, 122] on button "New Claim" at bounding box center [551, 122] width 65 height 20
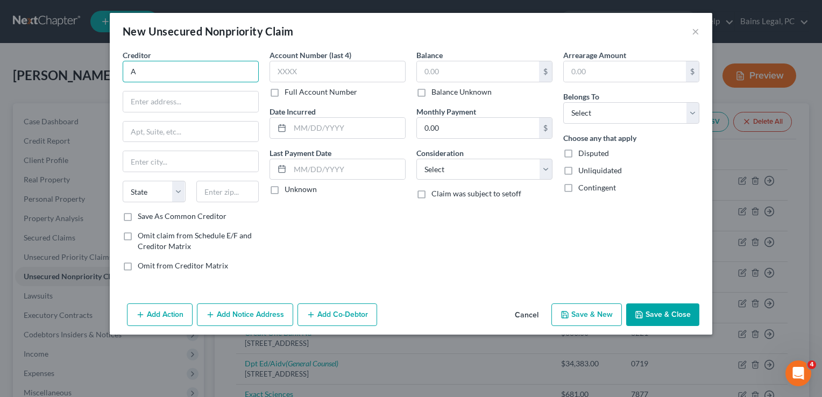
click at [177, 79] on input "A" at bounding box center [191, 72] width 136 height 22
type input "Acima"
type input "[STREET_ADDRESS]"
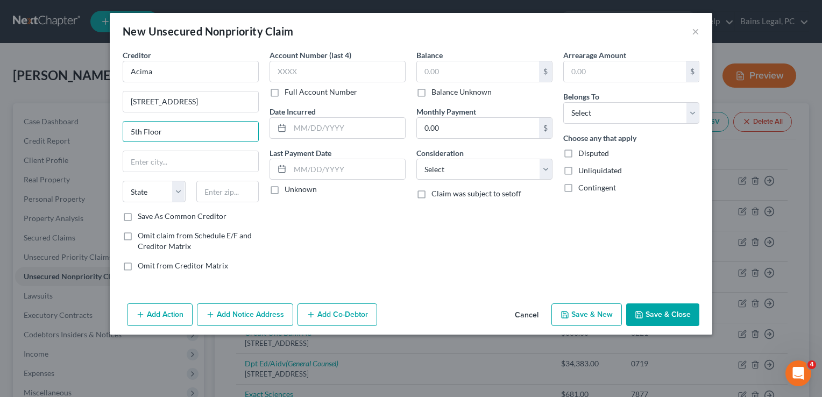
type input "5th Floor"
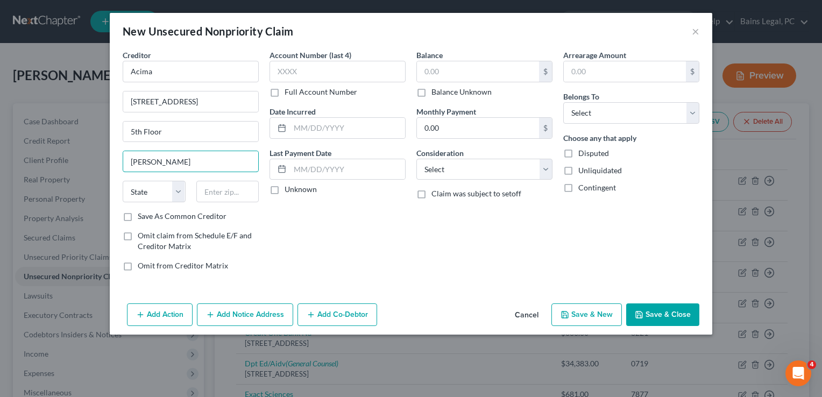
type input "[PERSON_NAME]"
select select "46"
type input "84020"
click at [495, 68] on input "text" at bounding box center [478, 71] width 122 height 20
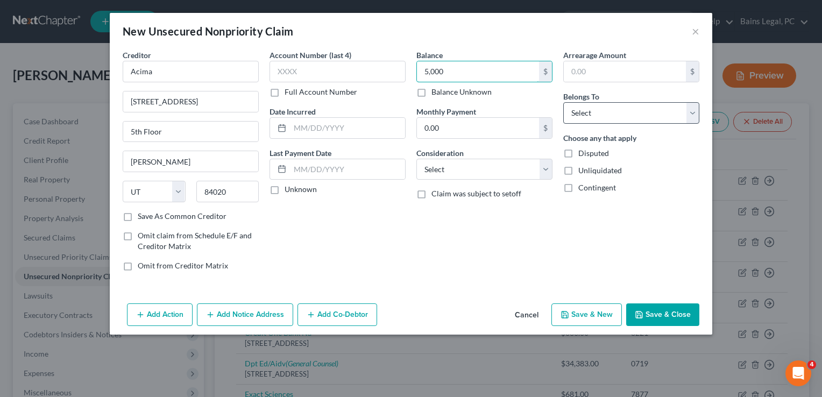
type input "5,000"
click at [671, 114] on select "Select Debtor 1 Only Debtor 2 Only Debtor 1 And Debtor 2 Only At Least One Of T…" at bounding box center [631, 113] width 136 height 22
select select "0"
click at [563, 102] on select "Select Debtor 1 Only Debtor 2 Only Debtor 1 And Debtor 2 Only At Least One Of T…" at bounding box center [631, 113] width 136 height 22
click at [655, 303] on button "Save & Close" at bounding box center [662, 314] width 73 height 23
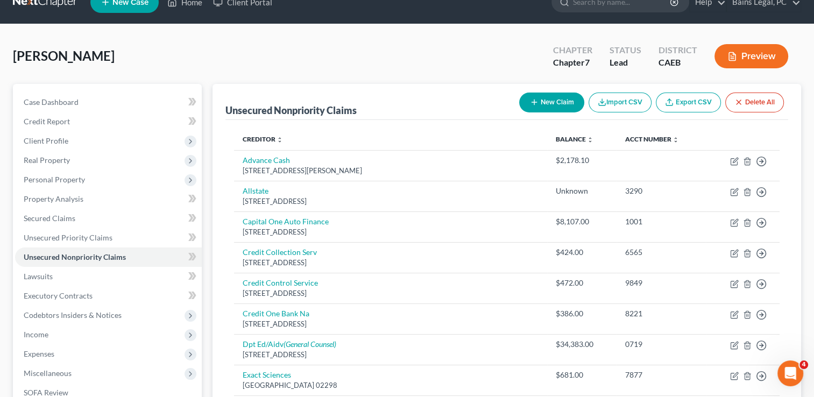
scroll to position [22, 0]
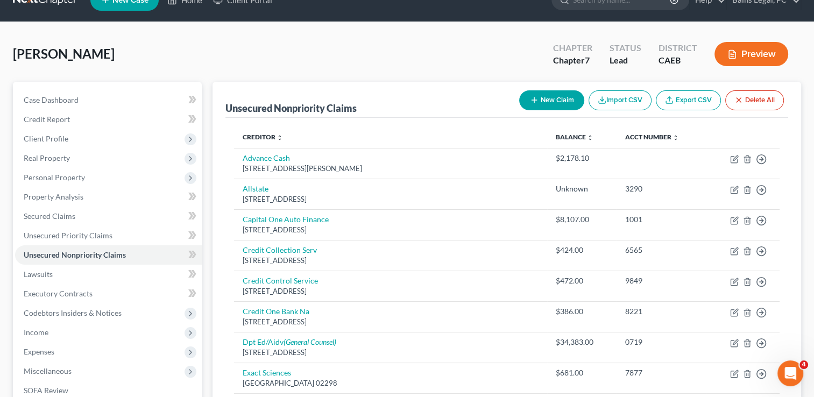
click at [472, 68] on div "[PERSON_NAME] Upgraded Chapter Chapter 7 Status Lead District CAEB Preview" at bounding box center [407, 58] width 788 height 47
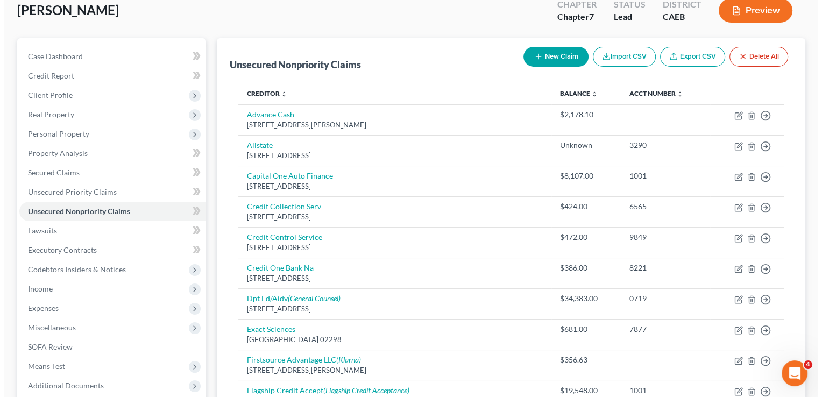
scroll to position [0, 0]
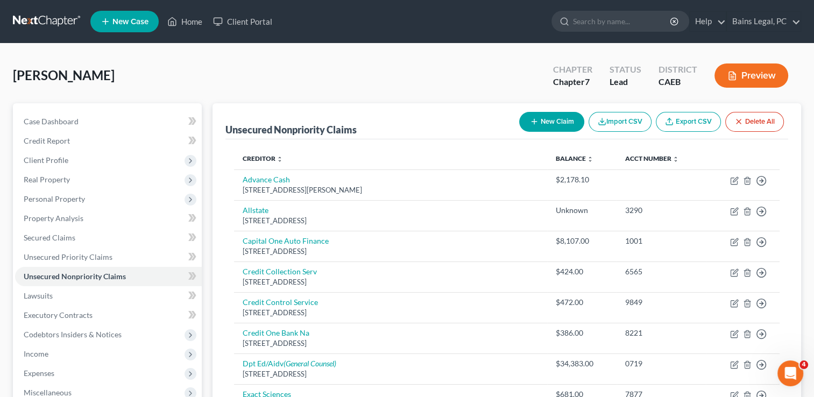
click at [545, 109] on div "New Claim Import CSV Export CSV Delete All" at bounding box center [651, 122] width 273 height 29
click at [549, 112] on button "New Claim" at bounding box center [551, 122] width 65 height 20
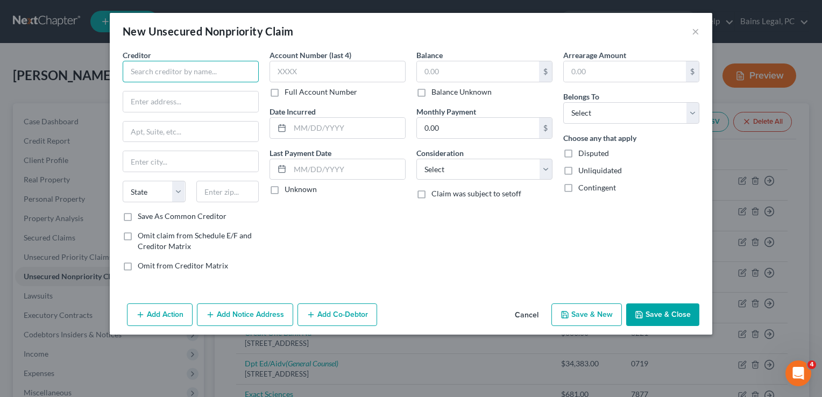
click at [192, 74] on input "text" at bounding box center [191, 72] width 136 height 22
type input "Opp Loans"
click at [180, 97] on input "text" at bounding box center [190, 101] width 135 height 20
type input "[STREET_ADDRESS][PERSON_NAME]"
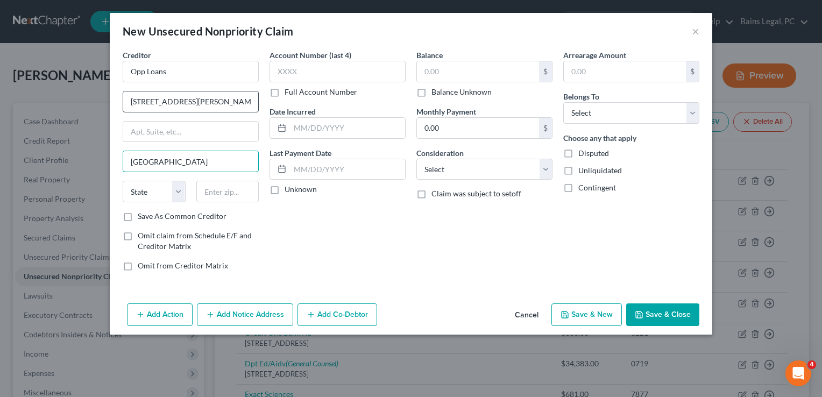
type input "[GEOGRAPHIC_DATA]"
select select "14"
type input "60601"
click at [466, 69] on input "text" at bounding box center [478, 71] width 122 height 20
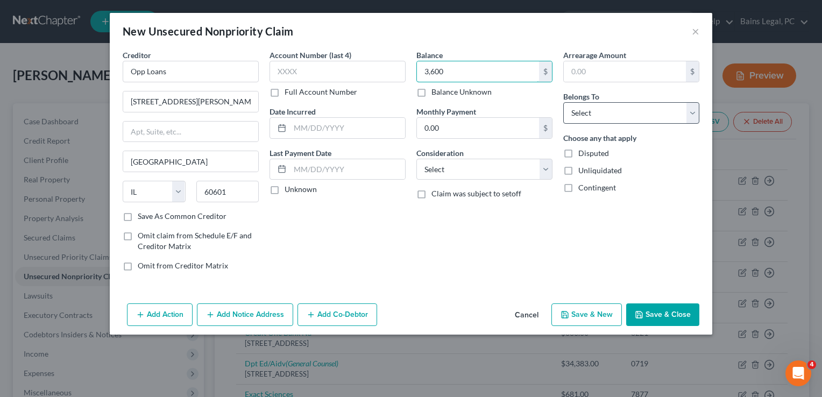
type input "3,600"
click at [602, 119] on select "Select Debtor 1 Only Debtor 2 Only Debtor 1 And Debtor 2 Only At Least One Of T…" at bounding box center [631, 113] width 136 height 22
select select "0"
click at [563, 102] on select "Select Debtor 1 Only Debtor 2 Only Debtor 1 And Debtor 2 Only At Least One Of T…" at bounding box center [631, 113] width 136 height 22
click at [657, 311] on button "Save & Close" at bounding box center [662, 314] width 73 height 23
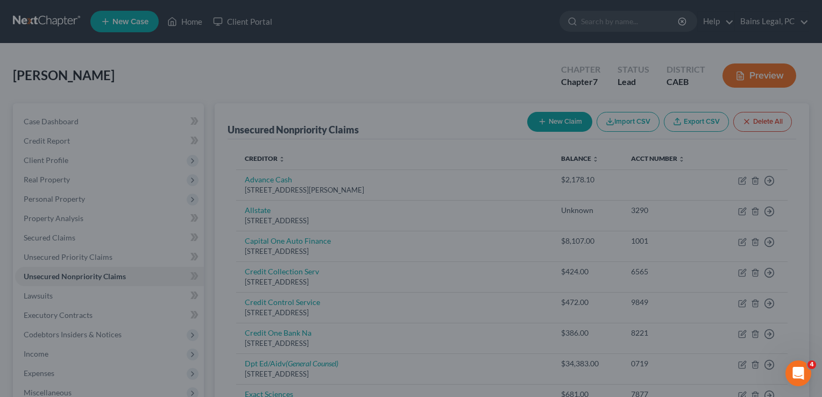
type input "3,600.00"
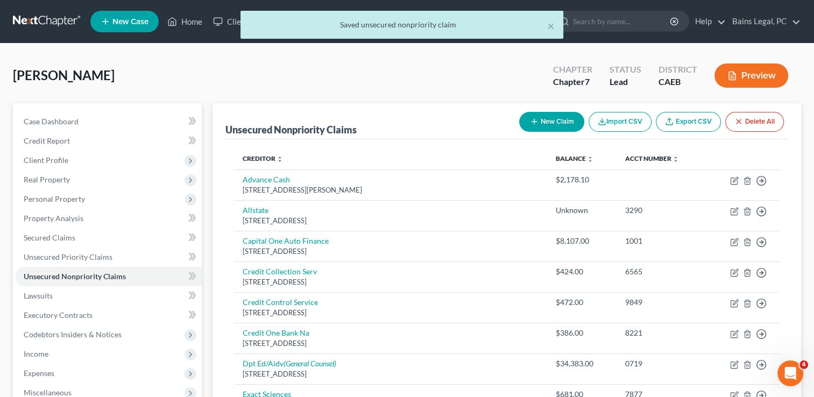
click at [556, 128] on button "New Claim" at bounding box center [551, 122] width 65 height 20
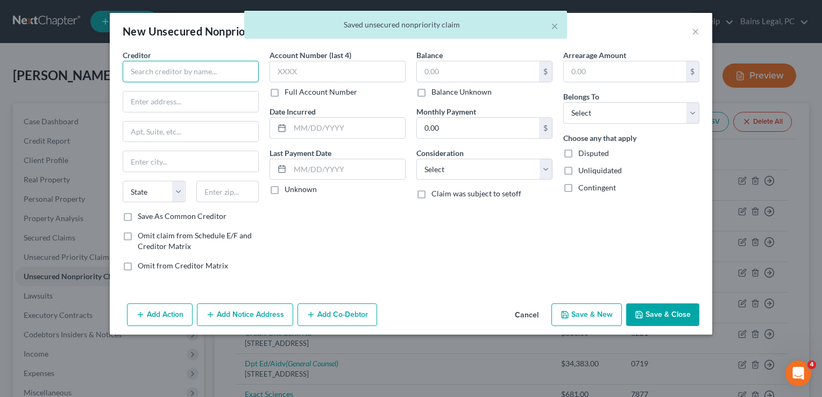
click at [237, 61] on input "text" at bounding box center [191, 72] width 136 height 22
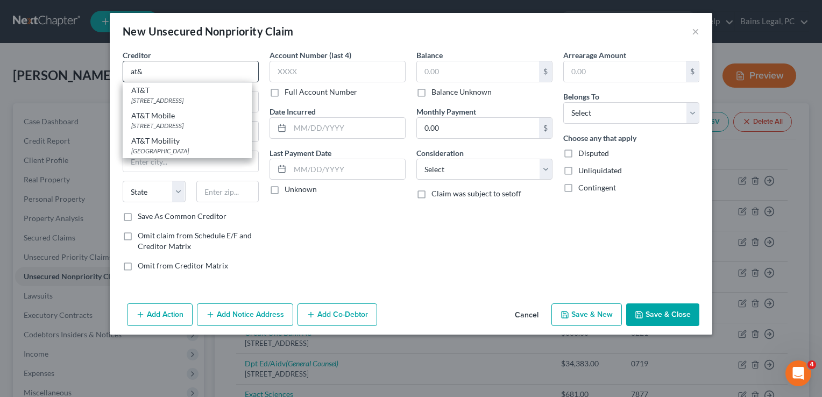
click at [178, 93] on div "AT&T" at bounding box center [187, 90] width 112 height 11
type input "AT&T"
type input "PO Box 6463"
type input "[PERSON_NAME] Stream"
select select "14"
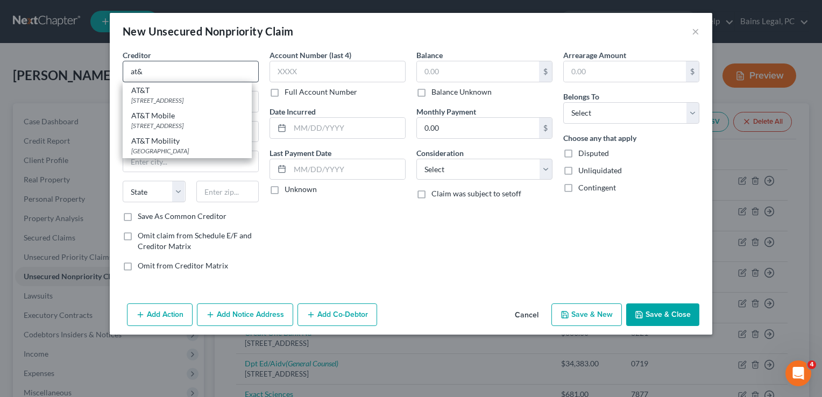
type input "60197"
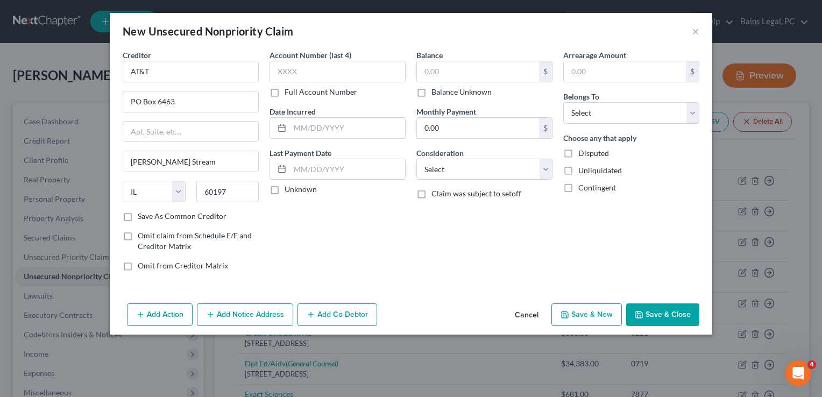
click at [229, 314] on button "Add Notice Address" at bounding box center [245, 314] width 96 height 23
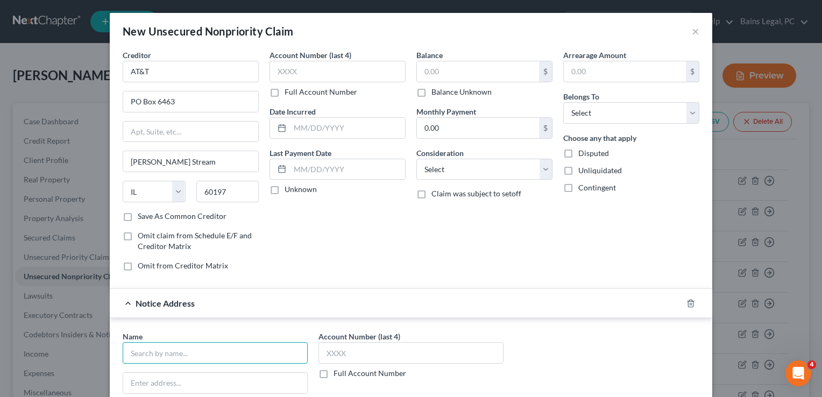
click at [215, 356] on input "text" at bounding box center [215, 353] width 185 height 22
click at [194, 393] on div "AT&T Mobile" at bounding box center [187, 397] width 112 height 11
type input "AT&T Mobile"
type input "PO Box 6416"
type input "[PERSON_NAME] Stream"
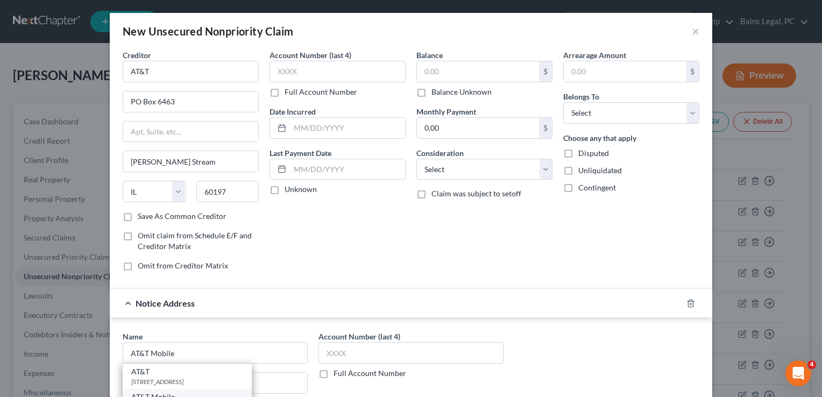
select select "14"
type input "60197"
click at [495, 69] on input "text" at bounding box center [478, 71] width 122 height 20
type input "2"
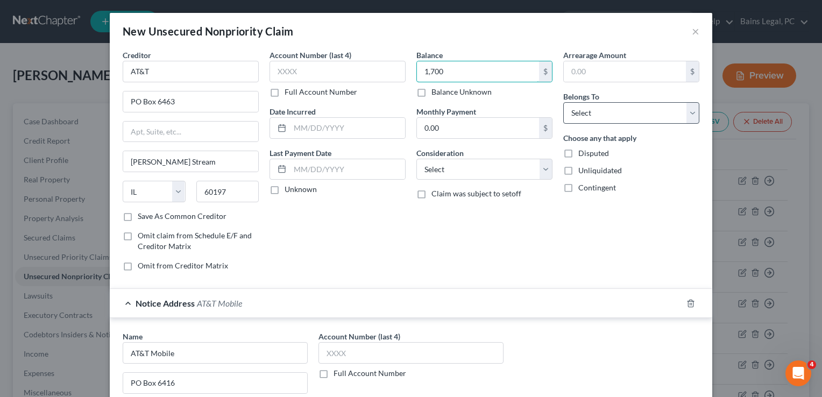
type input "1,700"
click at [593, 114] on select "Select Debtor 1 Only Debtor 2 Only Debtor 1 And Debtor 2 Only At Least One Of T…" at bounding box center [631, 113] width 136 height 22
select select "0"
click at [563, 102] on select "Select Debtor 1 Only Debtor 2 Only Debtor 1 And Debtor 2 Only At Least One Of T…" at bounding box center [631, 113] width 136 height 22
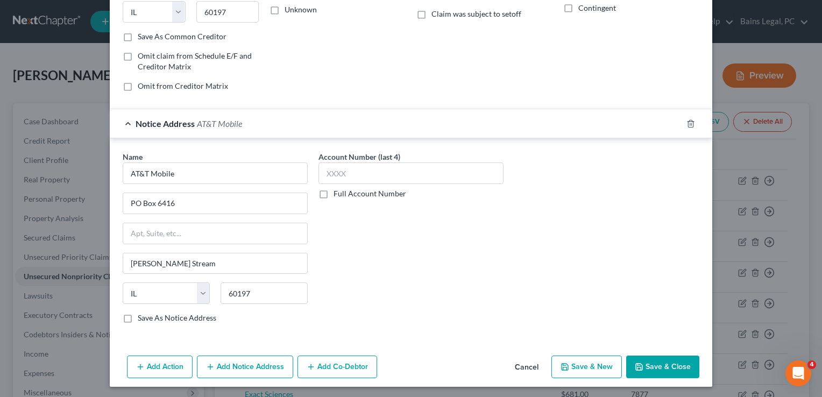
click at [673, 361] on button "Save & Close" at bounding box center [662, 367] width 73 height 23
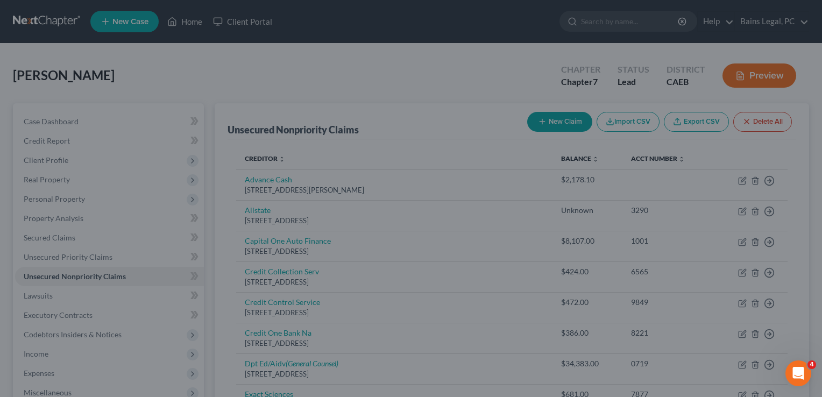
scroll to position [0, 0]
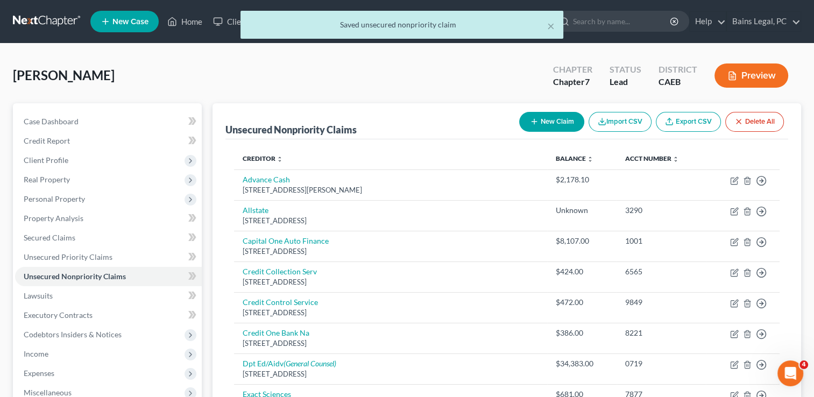
click at [527, 89] on div "[PERSON_NAME] Upgraded Chapter Chapter 7 Status Lead District CAEB Preview" at bounding box center [407, 79] width 788 height 47
click at [538, 117] on button "New Claim" at bounding box center [551, 122] width 65 height 20
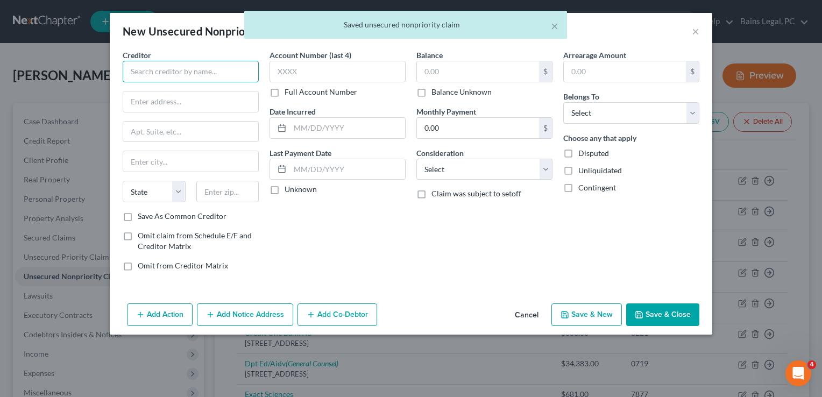
click at [194, 66] on input "text" at bounding box center [191, 72] width 136 height 22
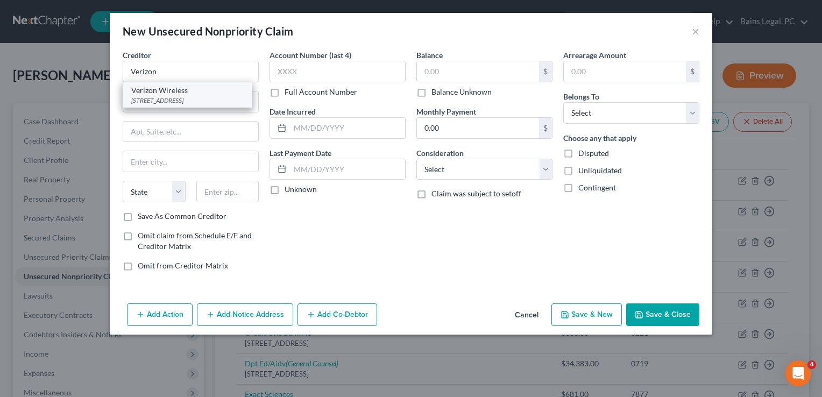
click at [165, 93] on div "Verizon Wireless" at bounding box center [187, 90] width 112 height 11
type input "Verizon Wireless"
type input "PO Box 25505"
type input "[GEOGRAPHIC_DATA]"
select select "39"
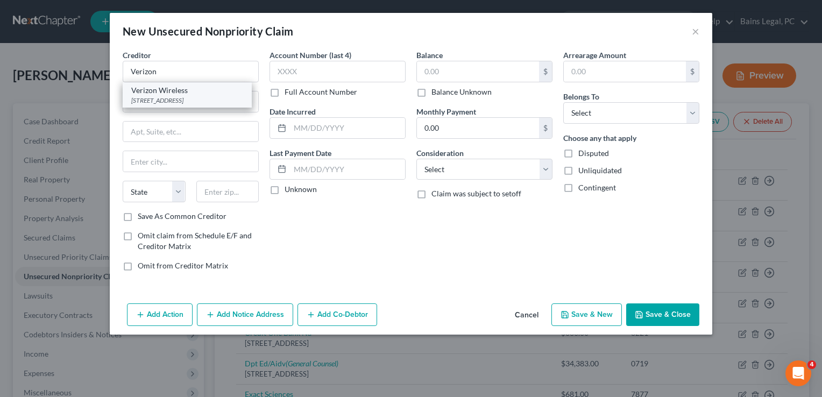
type input "18002"
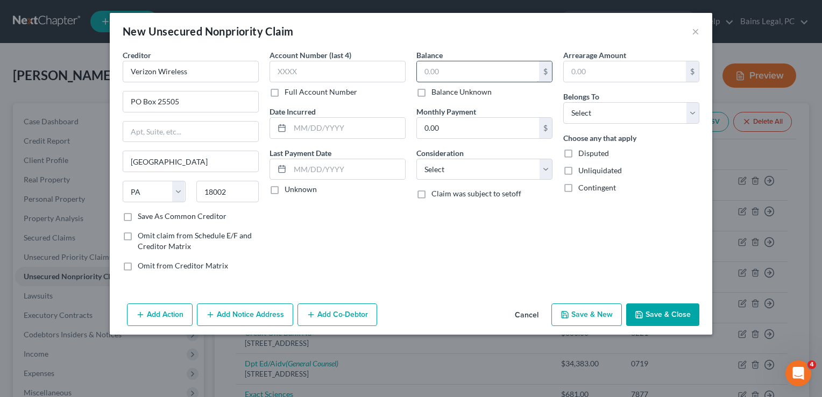
click at [516, 79] on input "text" at bounding box center [478, 71] width 122 height 20
type input "1,400"
click at [603, 111] on select "Select Debtor 1 Only Debtor 2 Only Debtor 1 And Debtor 2 Only At Least One Of T…" at bounding box center [631, 113] width 136 height 22
select select "0"
click at [563, 102] on select "Select Debtor 1 Only Debtor 2 Only Debtor 1 And Debtor 2 Only At Least One Of T…" at bounding box center [631, 113] width 136 height 22
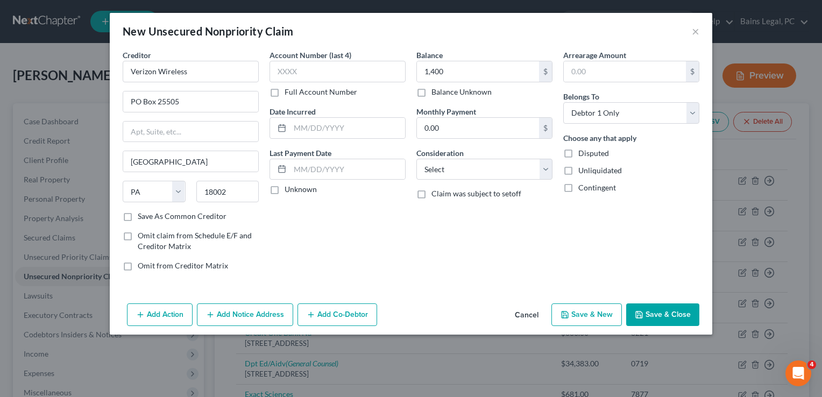
click at [667, 313] on button "Save & Close" at bounding box center [662, 314] width 73 height 23
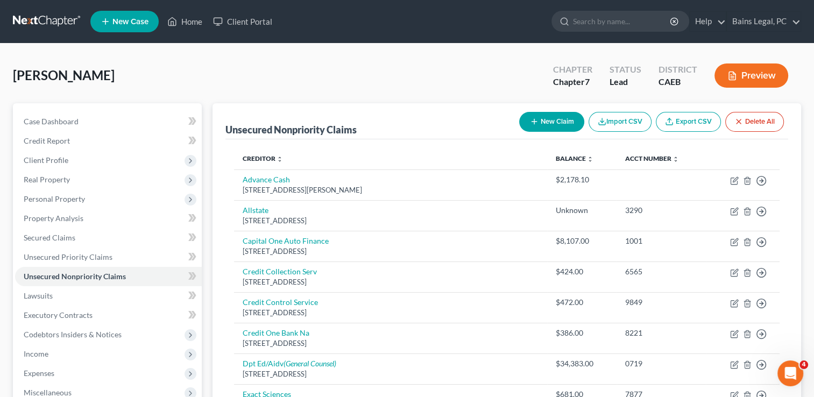
click at [533, 112] on button "New Claim" at bounding box center [551, 122] width 65 height 20
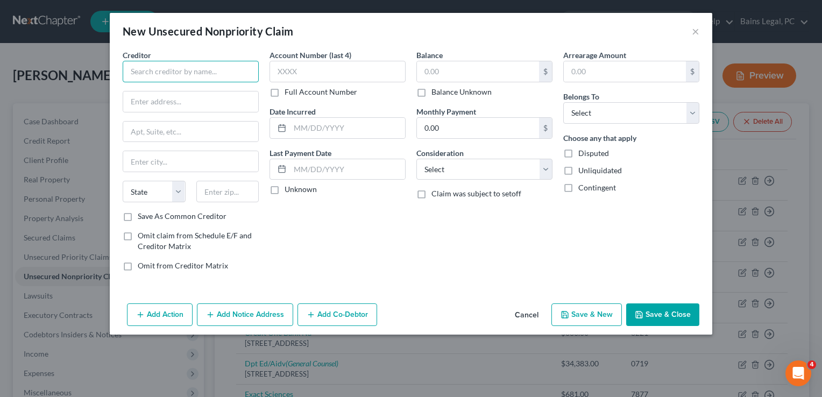
click at [235, 80] on input "text" at bounding box center [191, 72] width 136 height 22
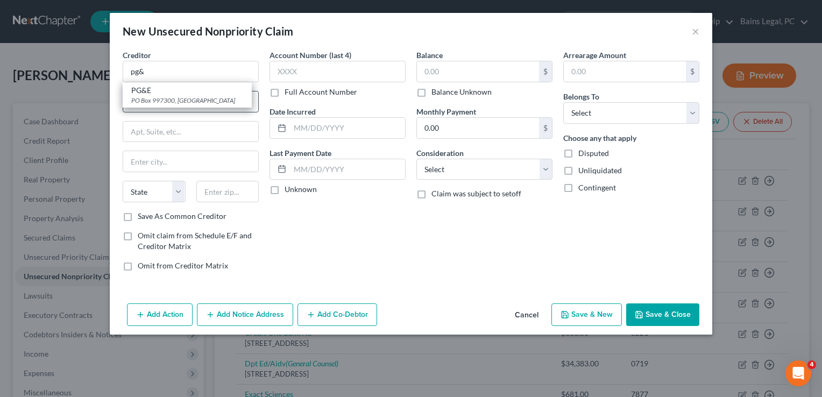
click at [159, 96] on div "PO Box 997300, [GEOGRAPHIC_DATA]" at bounding box center [187, 100] width 112 height 9
type input "PG&E"
type input "PO Box 997300"
type input "[GEOGRAPHIC_DATA]"
select select "4"
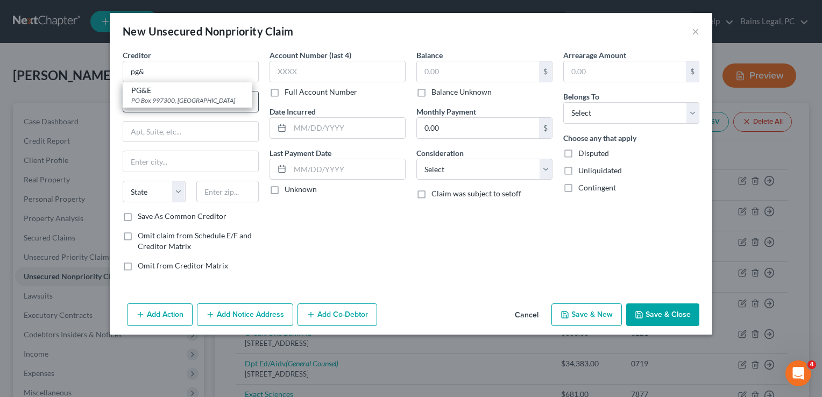
type input "95899"
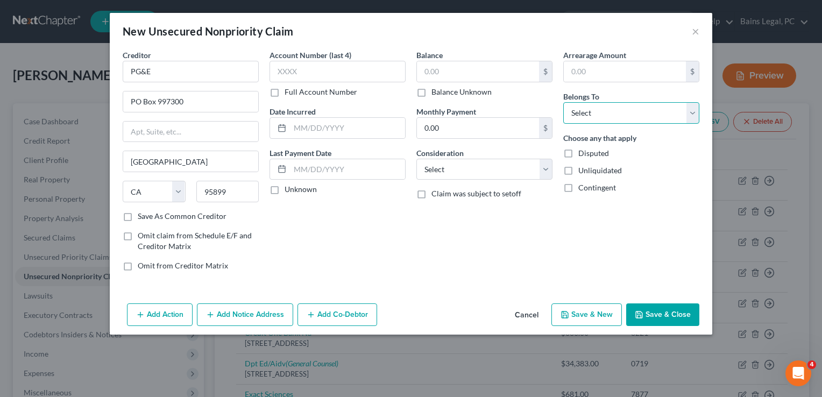
click at [611, 115] on select "Select Debtor 1 Only Debtor 2 Only Debtor 1 And Debtor 2 Only At Least One Of T…" at bounding box center [631, 113] width 136 height 22
select select "0"
click at [563, 102] on select "Select Debtor 1 Only Debtor 2 Only Debtor 1 And Debtor 2 Only At Least One Of T…" at bounding box center [631, 113] width 136 height 22
click at [237, 303] on button "Add Notice Address" at bounding box center [245, 314] width 96 height 23
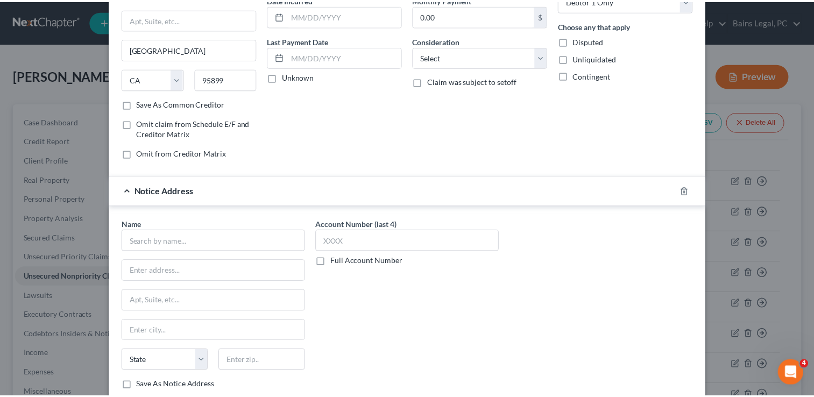
scroll to position [180, 0]
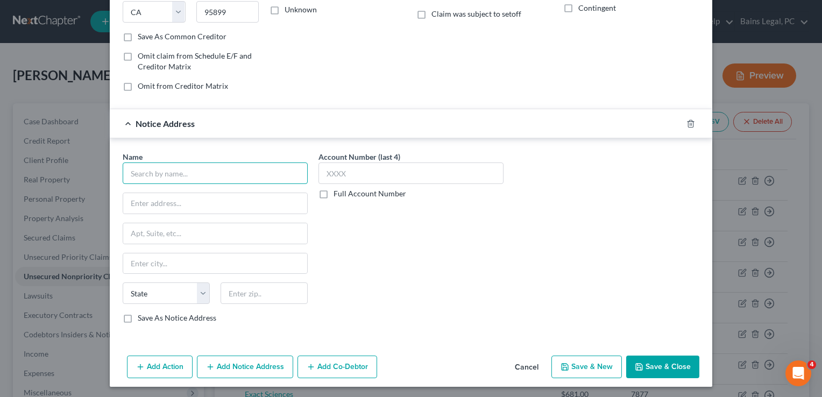
click at [205, 173] on input "text" at bounding box center [215, 173] width 185 height 22
type input "PG&E"
type input "[STREET_ADDRESS]"
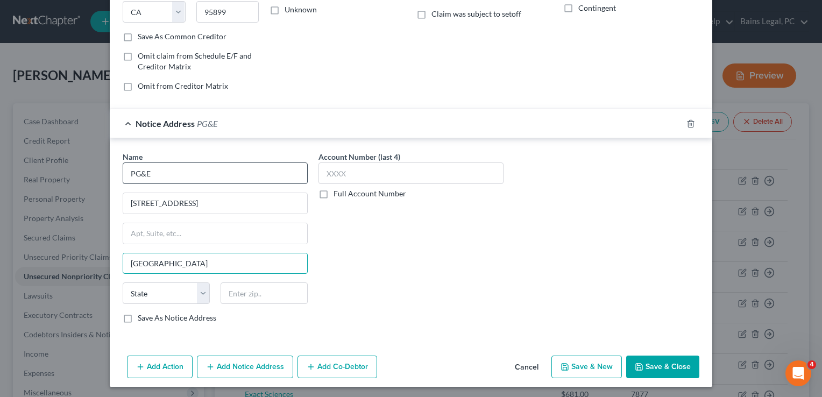
type input "[GEOGRAPHIC_DATA]"
select select "4"
type input "94612"
click at [669, 364] on button "Save & Close" at bounding box center [662, 367] width 73 height 23
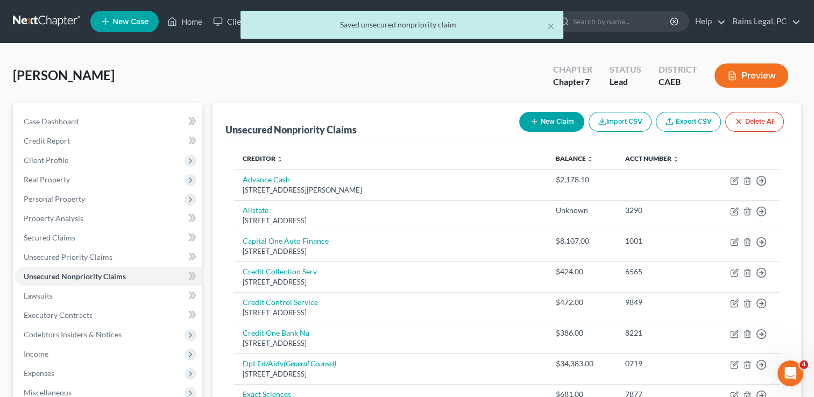
click at [554, 122] on button "New Claim" at bounding box center [551, 122] width 65 height 20
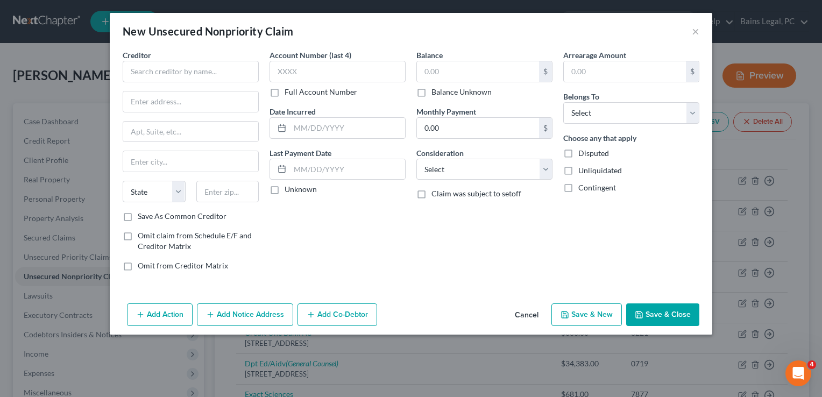
click at [527, 314] on button "Cancel" at bounding box center [526, 315] width 41 height 22
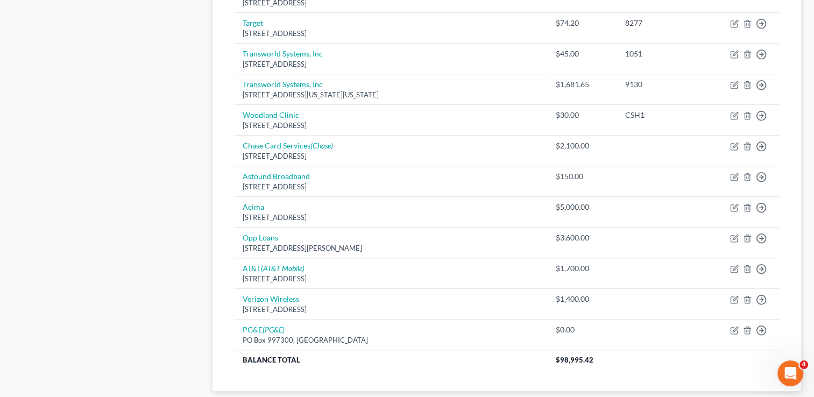
scroll to position [710, 0]
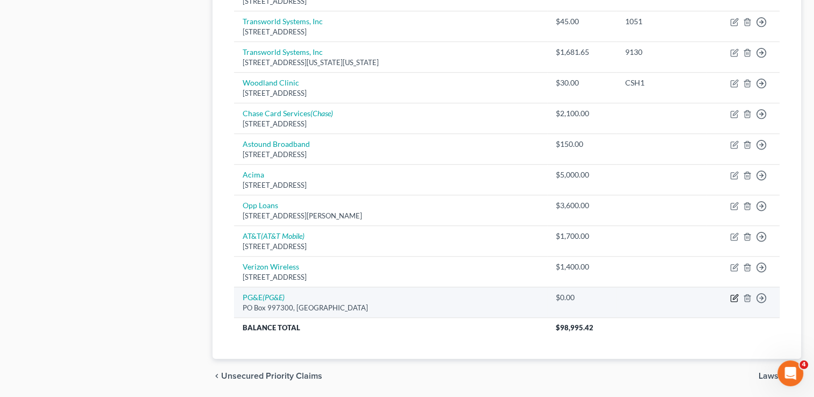
click at [732, 294] on icon "button" at bounding box center [734, 298] width 9 height 9
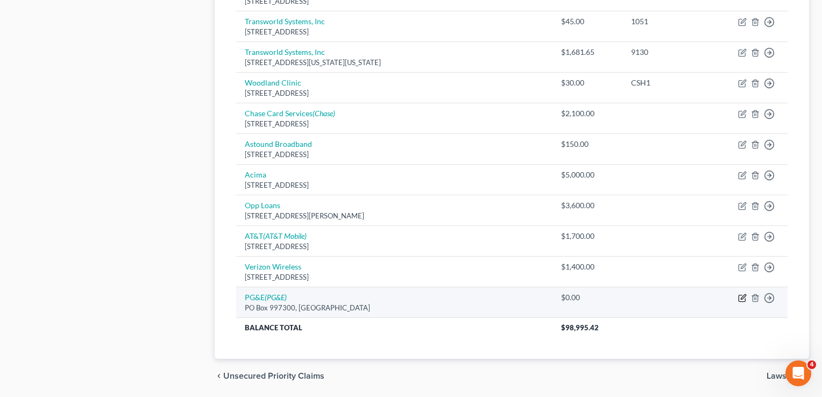
select select "4"
select select "0"
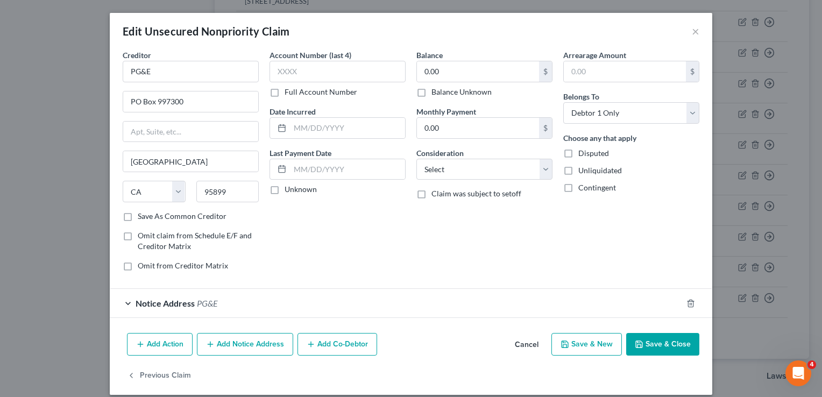
click at [431, 91] on label "Balance Unknown" at bounding box center [461, 92] width 60 height 11
click at [436, 91] on input "Balance Unknown" at bounding box center [439, 90] width 7 height 7
checkbox input "true"
click at [607, 102] on select "Select Debtor 1 Only Debtor 2 Only Debtor 1 And Debtor 2 Only At Least One Of T…" at bounding box center [631, 113] width 136 height 22
click at [563, 102] on select "Select Debtor 1 Only Debtor 2 Only Debtor 1 And Debtor 2 Only At Least One Of T…" at bounding box center [631, 113] width 136 height 22
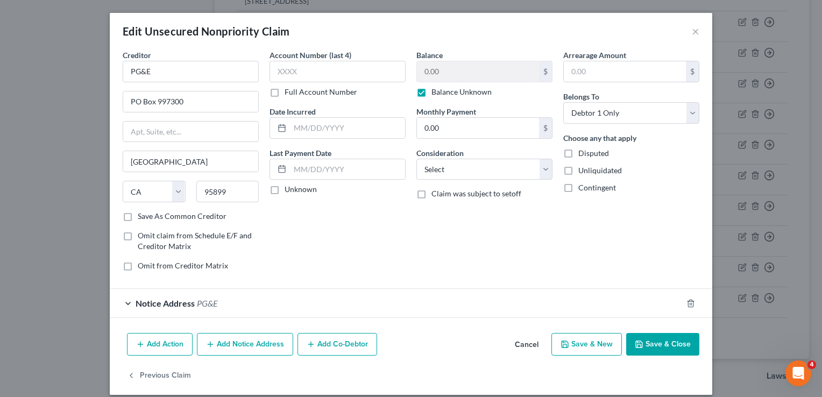
click at [665, 333] on button "Save & Close" at bounding box center [662, 344] width 73 height 23
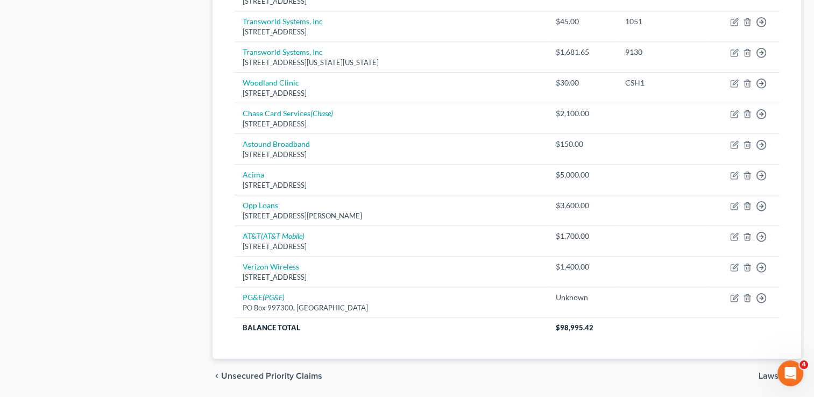
scroll to position [363, 0]
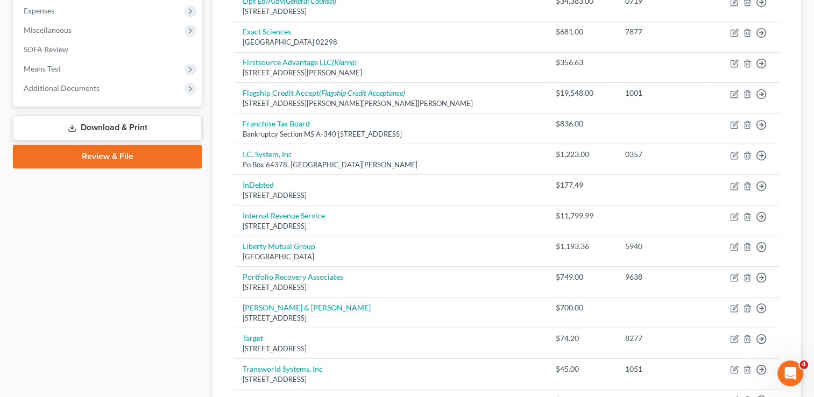
click at [114, 243] on div "Case Dashboard Payments Invoices Payments Payments Credit Report Client Profile" at bounding box center [108, 241] width 200 height 1000
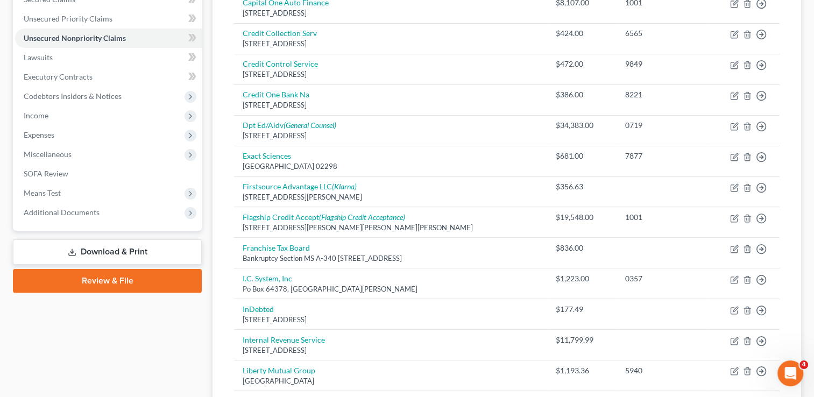
scroll to position [104, 0]
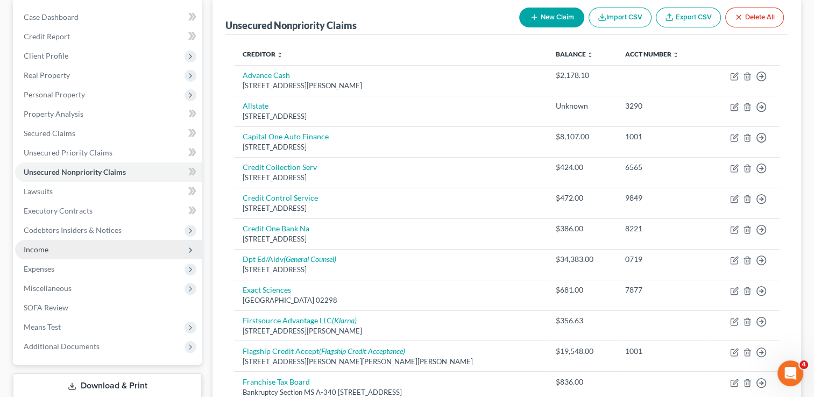
click at [60, 252] on span "Income" at bounding box center [108, 249] width 187 height 19
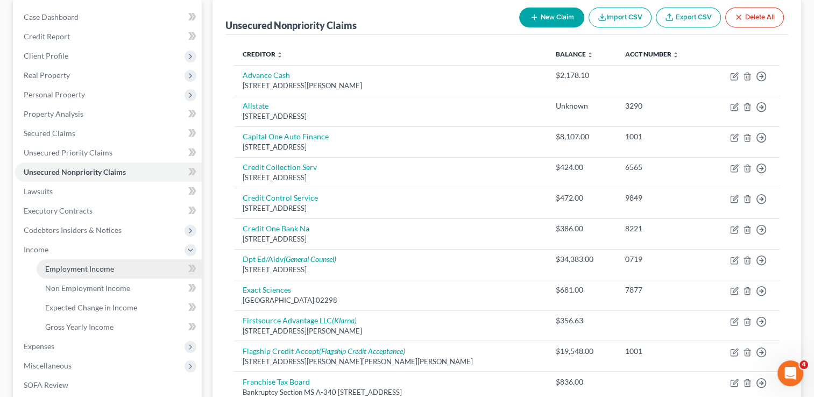
click at [67, 267] on span "Employment Income" at bounding box center [79, 268] width 69 height 9
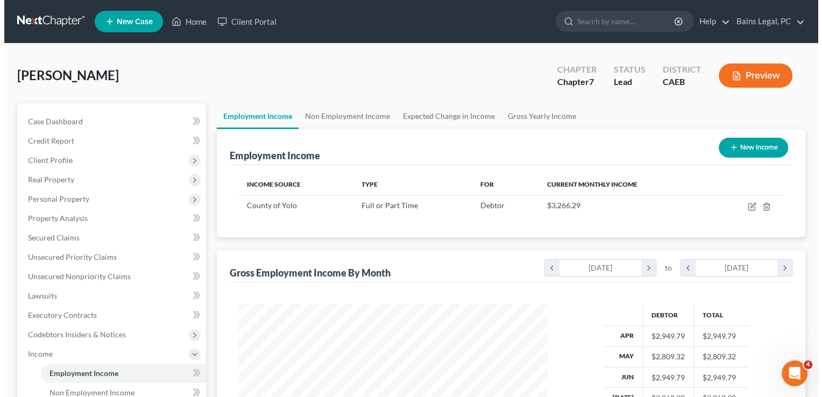
scroll to position [192, 331]
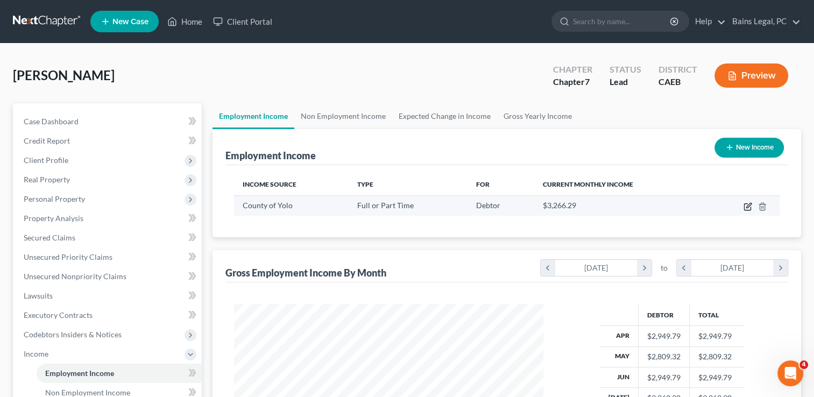
click at [746, 204] on icon "button" at bounding box center [747, 206] width 9 height 9
select select "0"
select select "4"
select select "2"
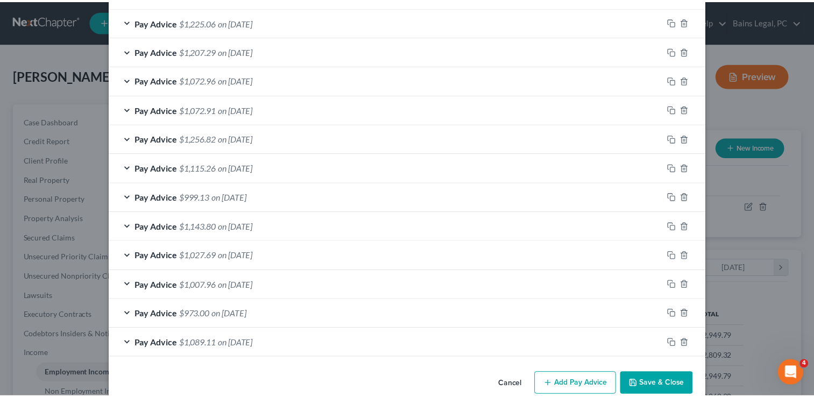
scroll to position [403, 0]
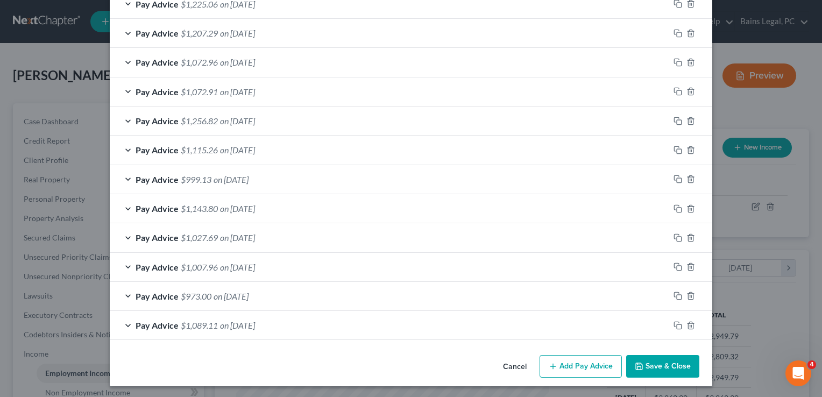
click at [669, 369] on button "Save & Close" at bounding box center [662, 366] width 73 height 23
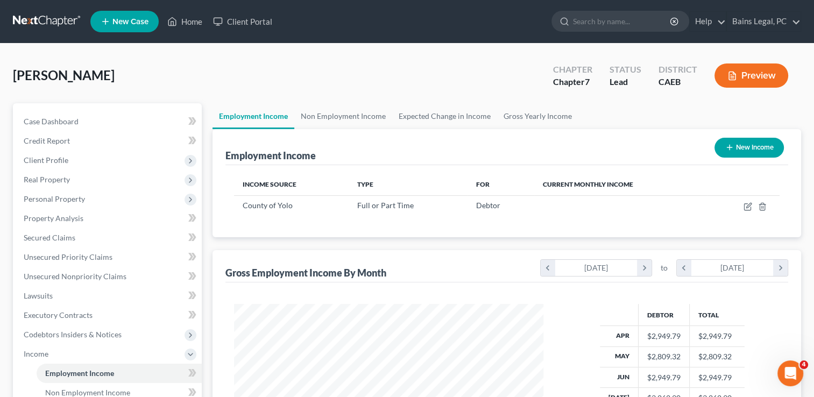
scroll to position [537760, 537621]
click at [447, 116] on link "Expected Change in Income" at bounding box center [444, 116] width 105 height 26
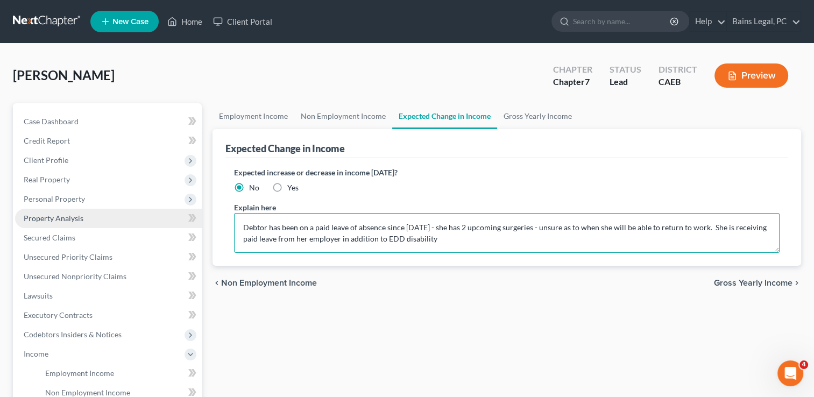
drag, startPoint x: 466, startPoint y: 225, endPoint x: 72, endPoint y: 212, distance: 394.5
click at [72, 212] on div "Petition Navigation Case Dashboard Payments Invoices Payments Payments Credit R…" at bounding box center [407, 355] width 799 height 505
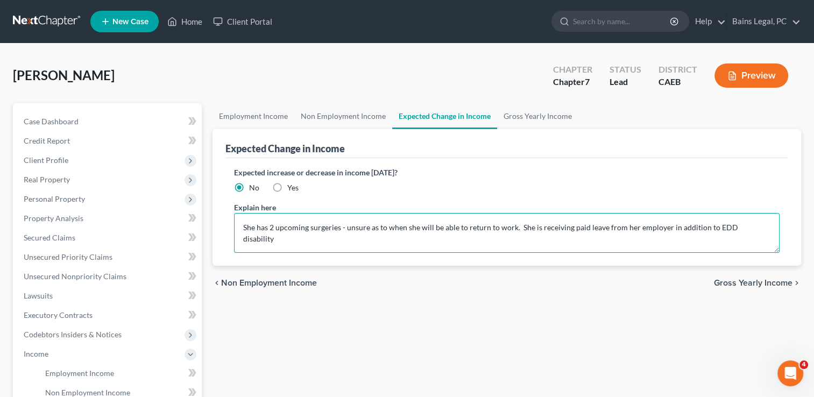
click at [763, 225] on textarea "She has 2 upcoming surgeries - unsure as to when she will be able to return to …" at bounding box center [506, 233] width 545 height 40
drag, startPoint x: 763, startPoint y: 225, endPoint x: 518, endPoint y: 242, distance: 245.8
click at [518, 242] on textarea "She has 2 upcoming surgeries - unsure as to when she will be able to return to …" at bounding box center [506, 233] width 545 height 40
click at [512, 225] on textarea "She has 2 upcoming surgeries - unsure as to when she will be able to return to …" at bounding box center [506, 233] width 545 height 40
click at [552, 245] on textarea "She has 2 upcoming surgeries - unsure as to when she will be able to return to …" at bounding box center [506, 233] width 545 height 40
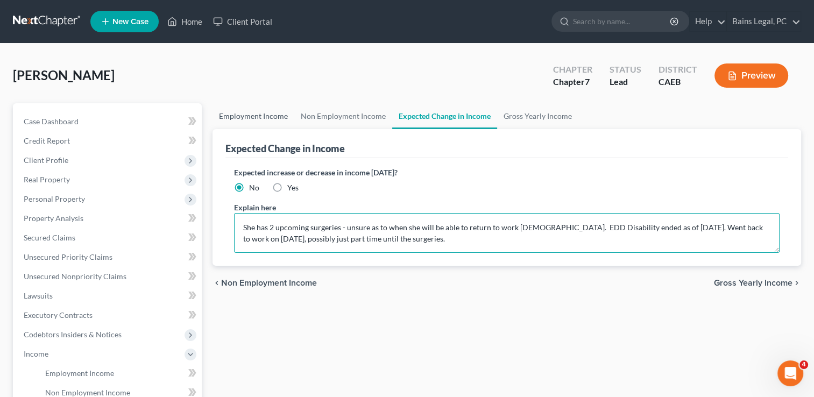
type textarea "She has 2 upcoming surgeries - unsure as to when she will be able to return to …"
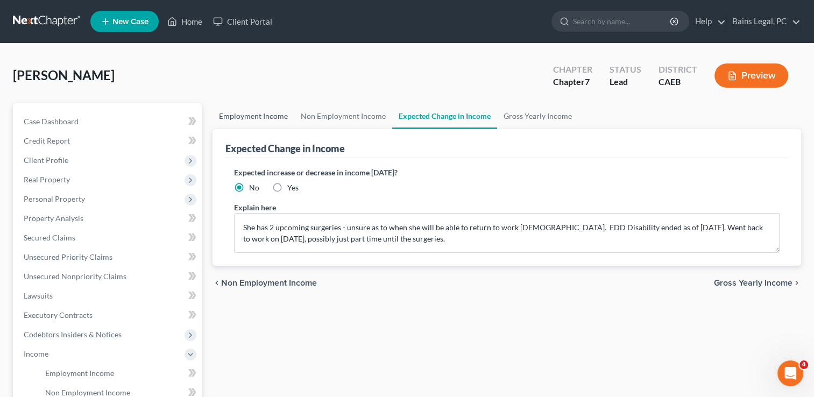
click at [267, 111] on link "Employment Income" at bounding box center [253, 116] width 82 height 26
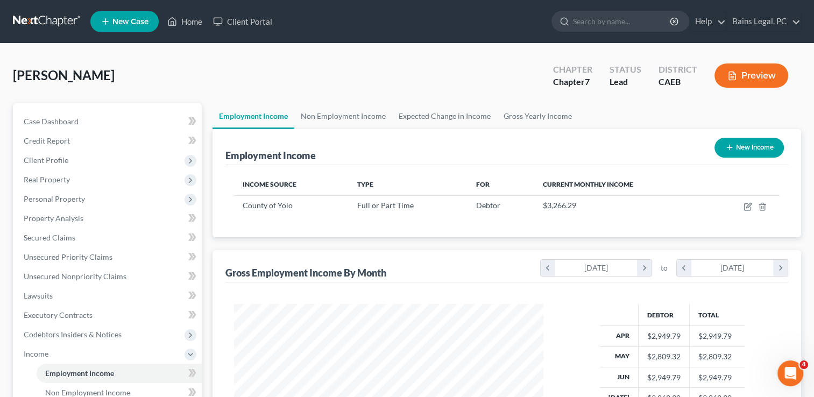
scroll to position [192, 331]
click at [436, 118] on link "Expected Change in Income" at bounding box center [444, 116] width 105 height 26
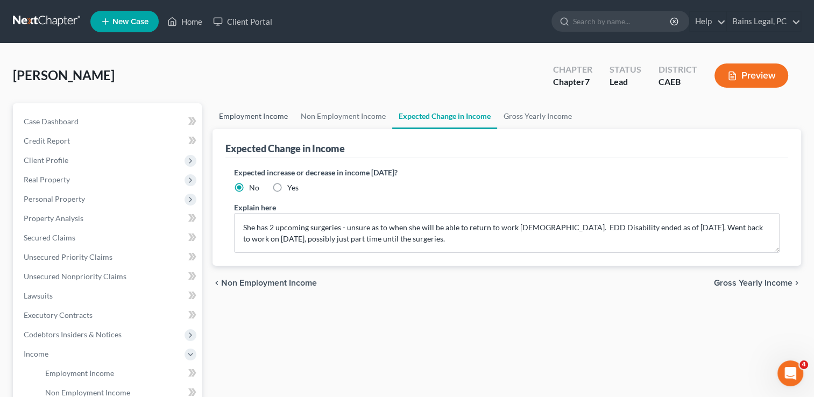
click at [278, 115] on link "Employment Income" at bounding box center [253, 116] width 82 height 26
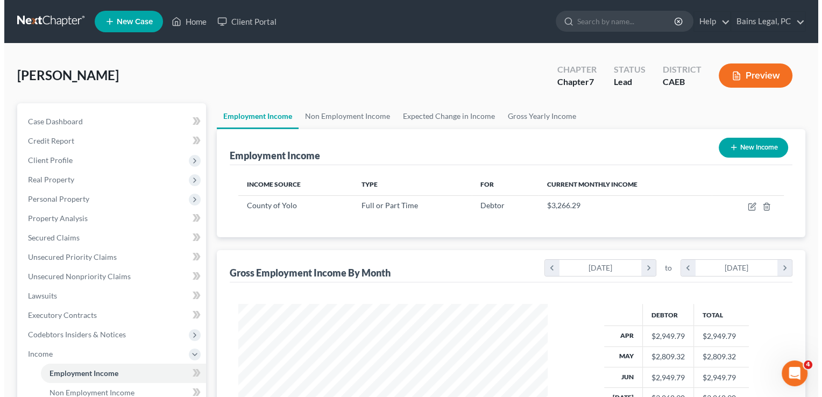
scroll to position [192, 331]
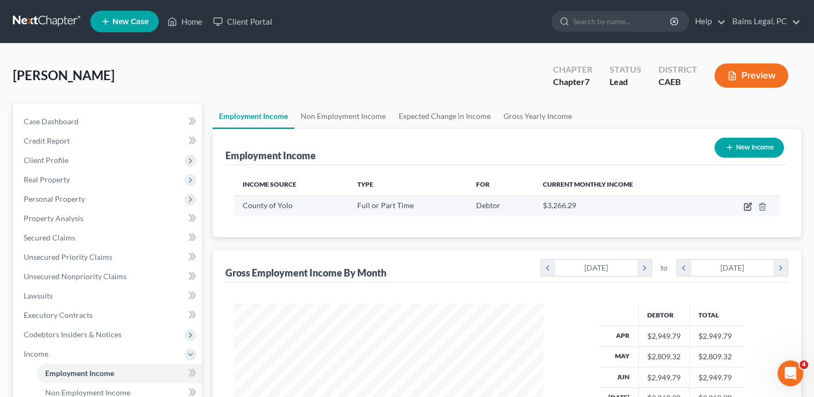
click at [747, 206] on icon "button" at bounding box center [747, 206] width 9 height 9
select select "0"
select select "4"
select select "2"
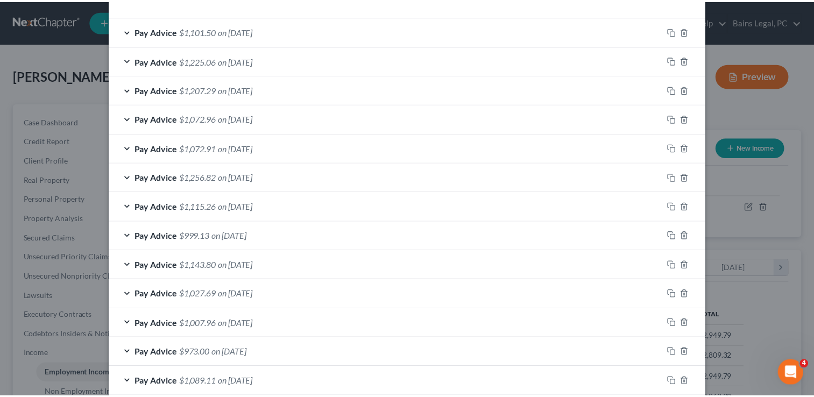
scroll to position [403, 0]
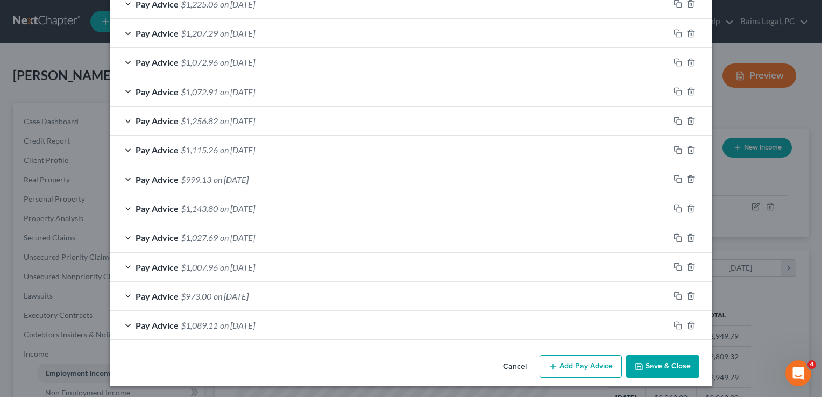
click at [665, 365] on button "Save & Close" at bounding box center [662, 366] width 73 height 23
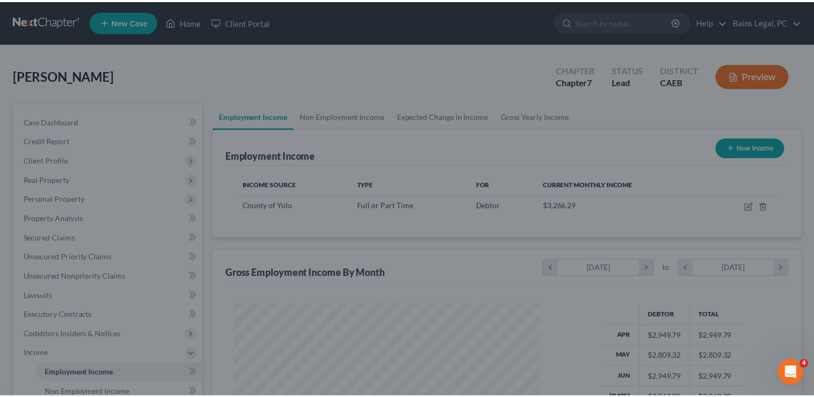
scroll to position [537760, 537621]
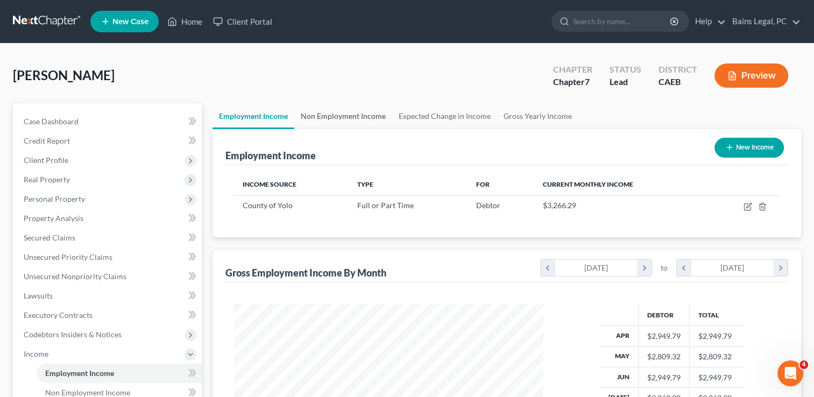
click at [342, 115] on link "Non Employment Income" at bounding box center [343, 116] width 98 height 26
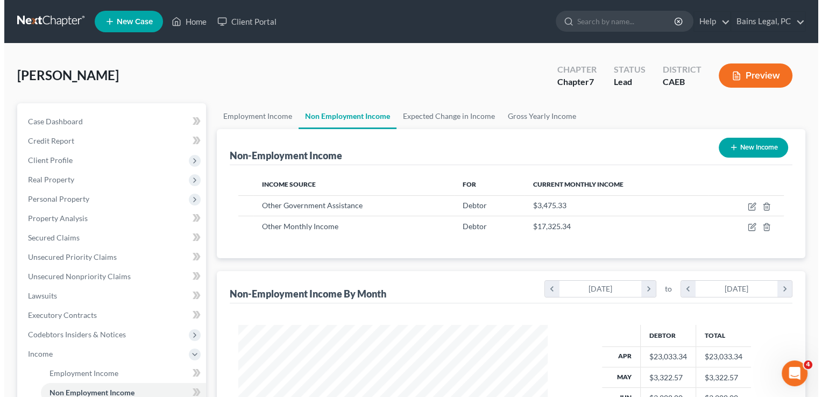
scroll to position [192, 331]
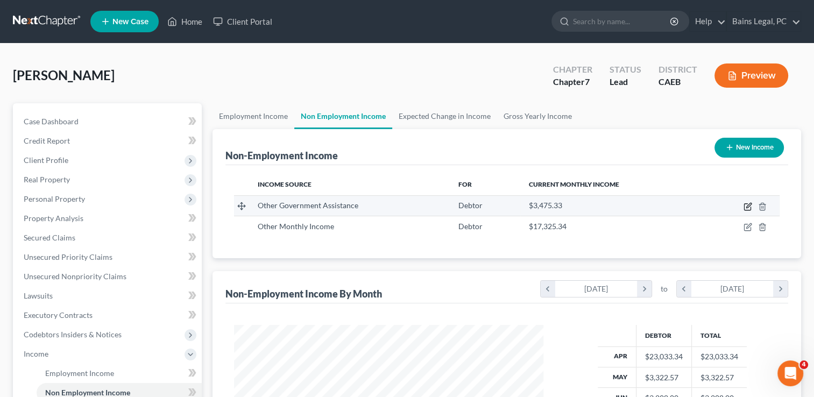
click at [747, 209] on icon "button" at bounding box center [747, 206] width 9 height 9
select select "5"
select select "2"
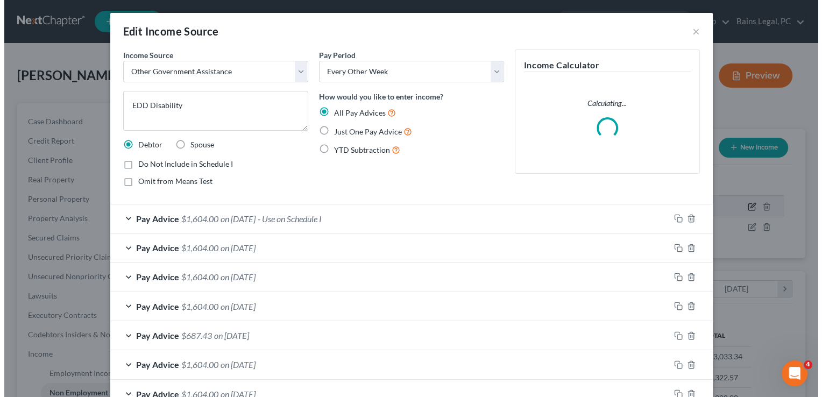
scroll to position [192, 334]
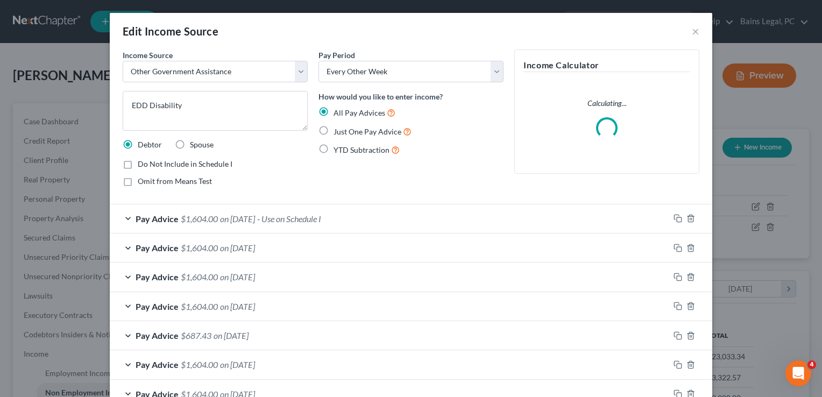
click at [138, 162] on label "Do Not Include in Schedule I" at bounding box center [185, 164] width 95 height 11
click at [142, 162] on input "Do Not Include in Schedule I" at bounding box center [145, 162] width 7 height 7
checkbox input "true"
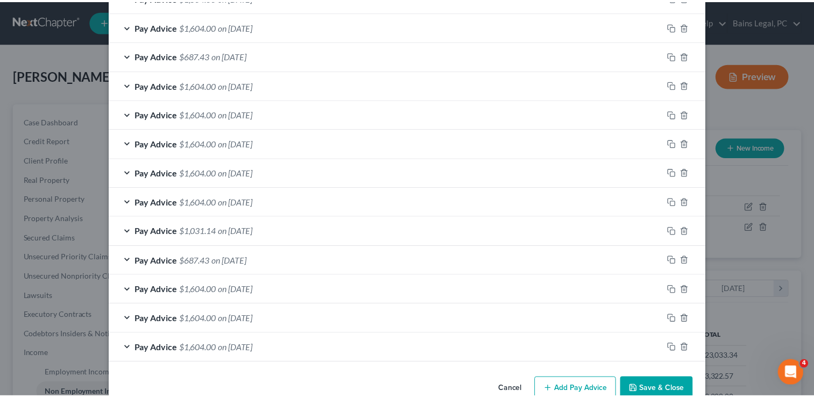
scroll to position [324, 0]
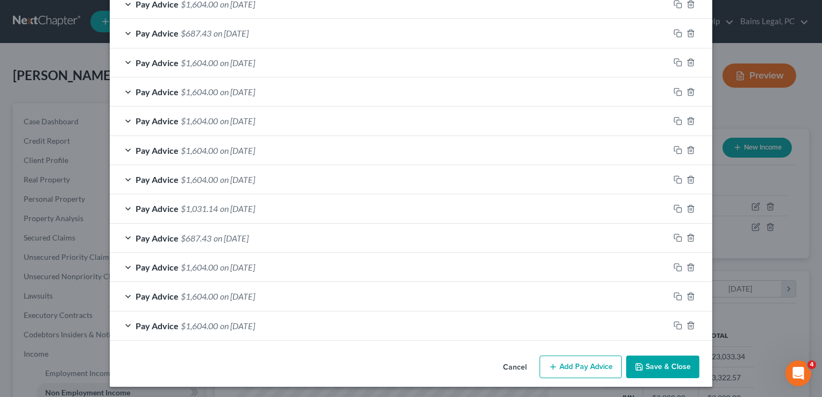
click at [665, 366] on button "Save & Close" at bounding box center [662, 367] width 73 height 23
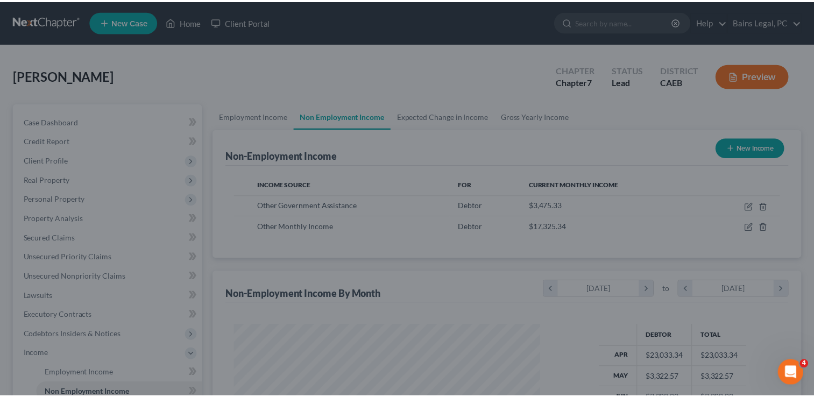
scroll to position [537760, 537621]
